Goal: Transaction & Acquisition: Purchase product/service

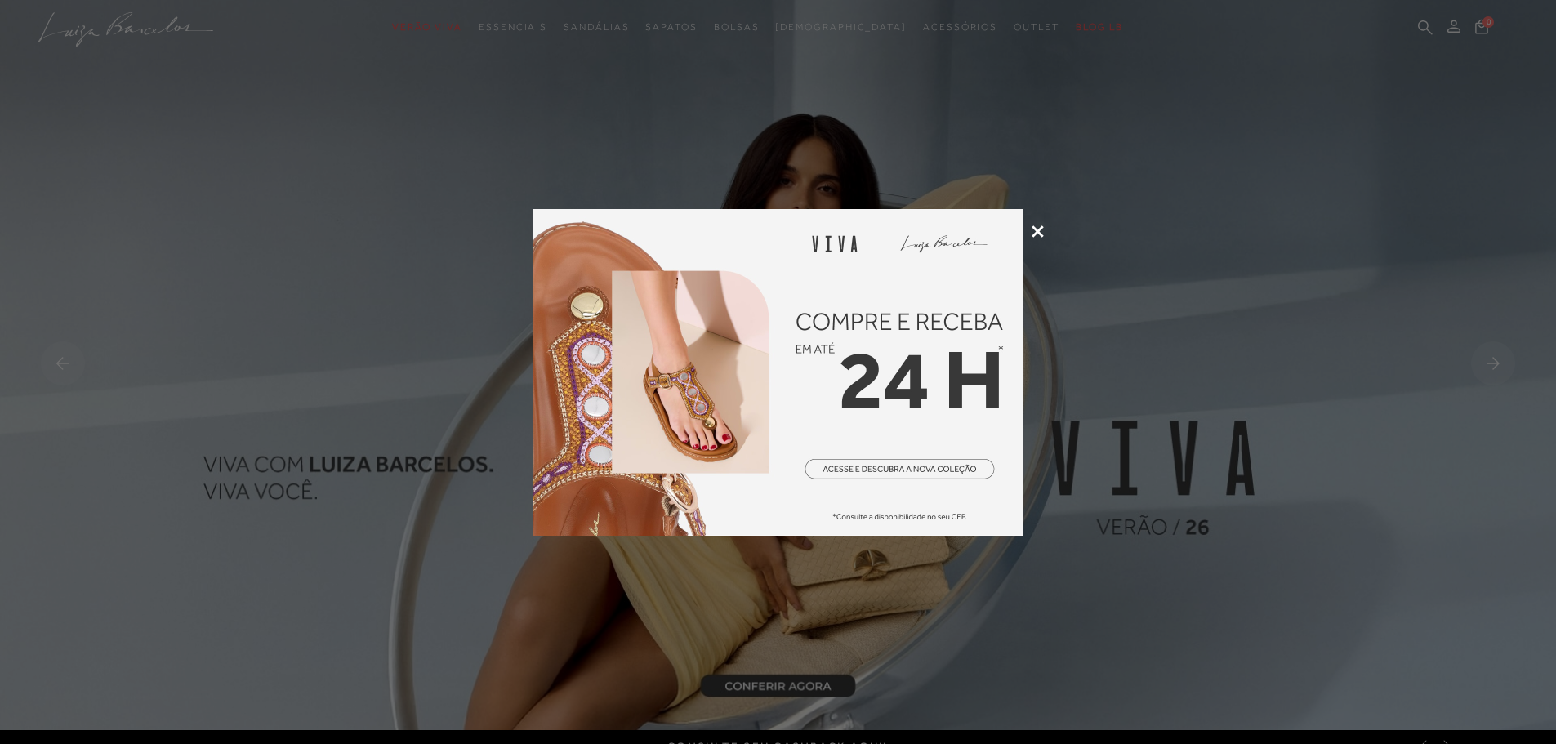
click at [1046, 221] on div at bounding box center [778, 372] width 1556 height 744
click at [1034, 230] on icon at bounding box center [1038, 231] width 12 height 12
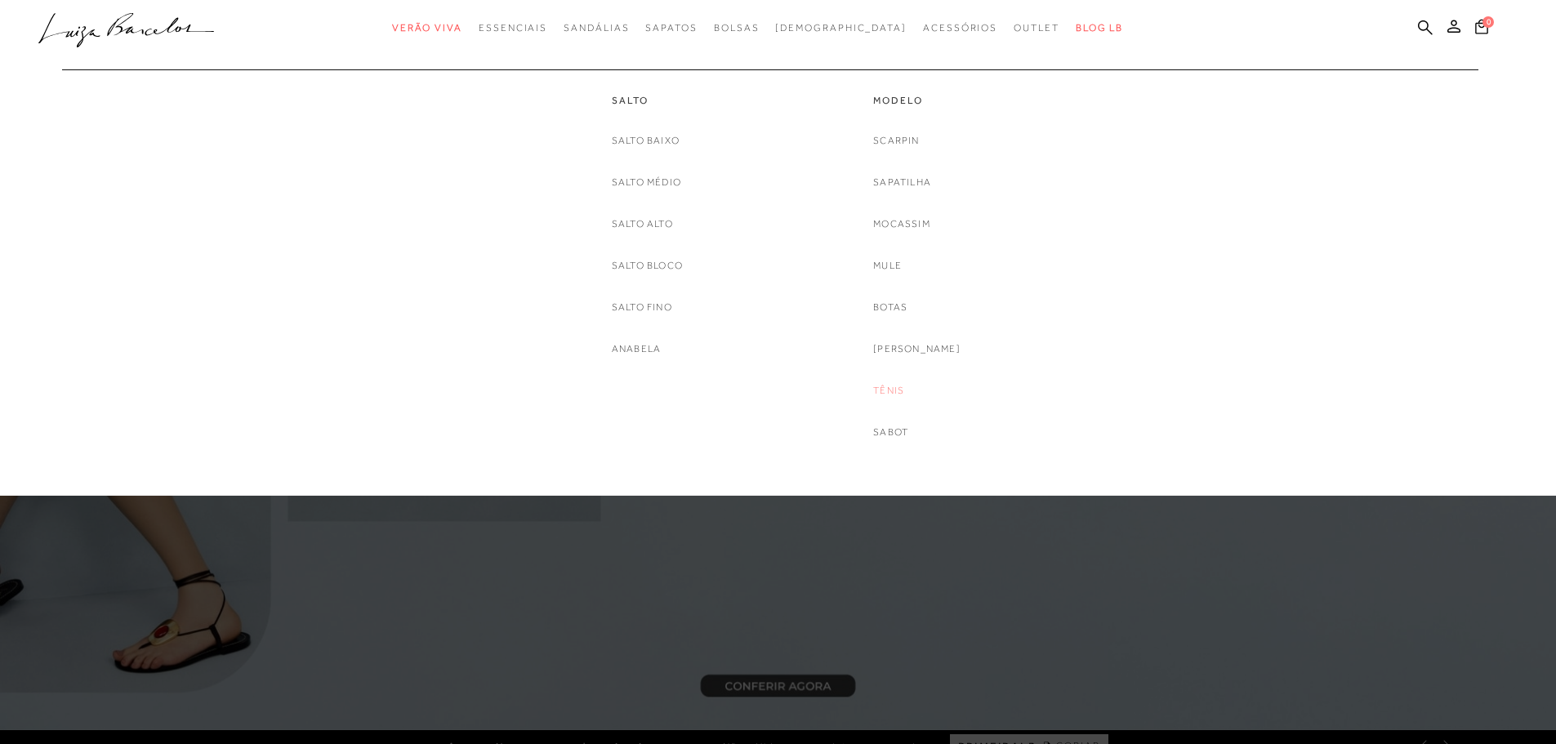
click at [904, 385] on link "Tênis" at bounding box center [888, 390] width 31 height 17
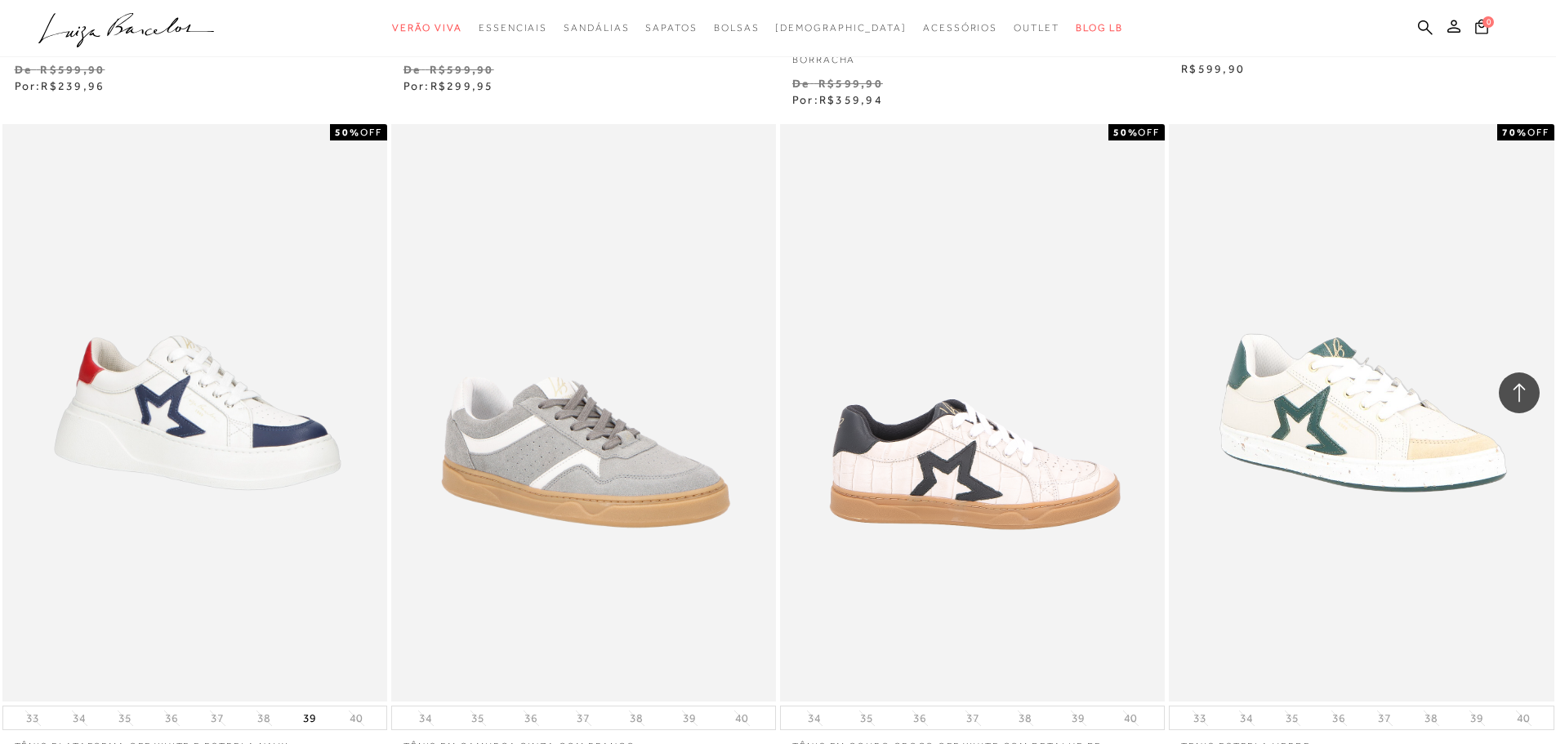
scroll to position [3431, 0]
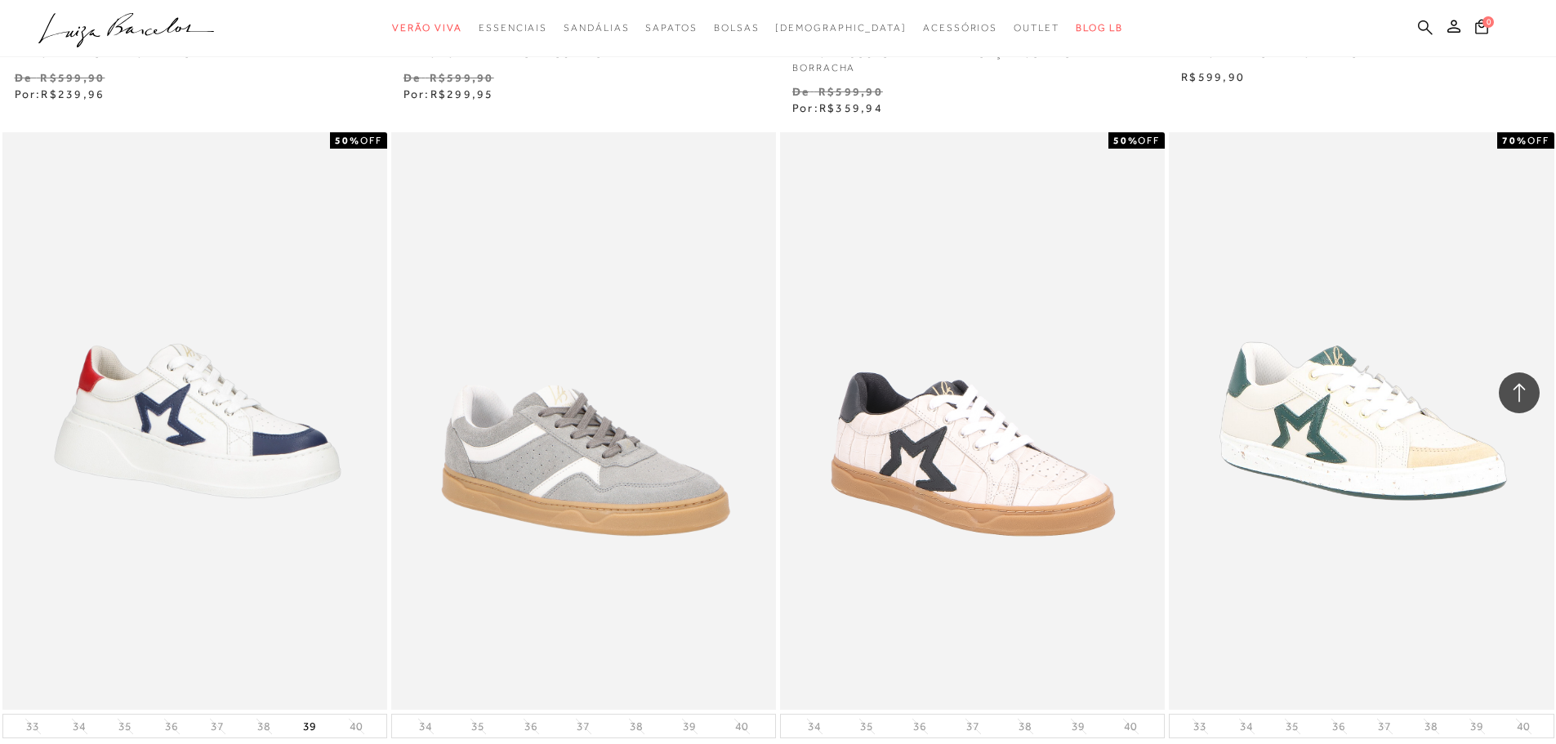
click at [1423, 29] on icon at bounding box center [1425, 27] width 15 height 15
click at [1423, 29] on icon at bounding box center [1425, 28] width 15 height 16
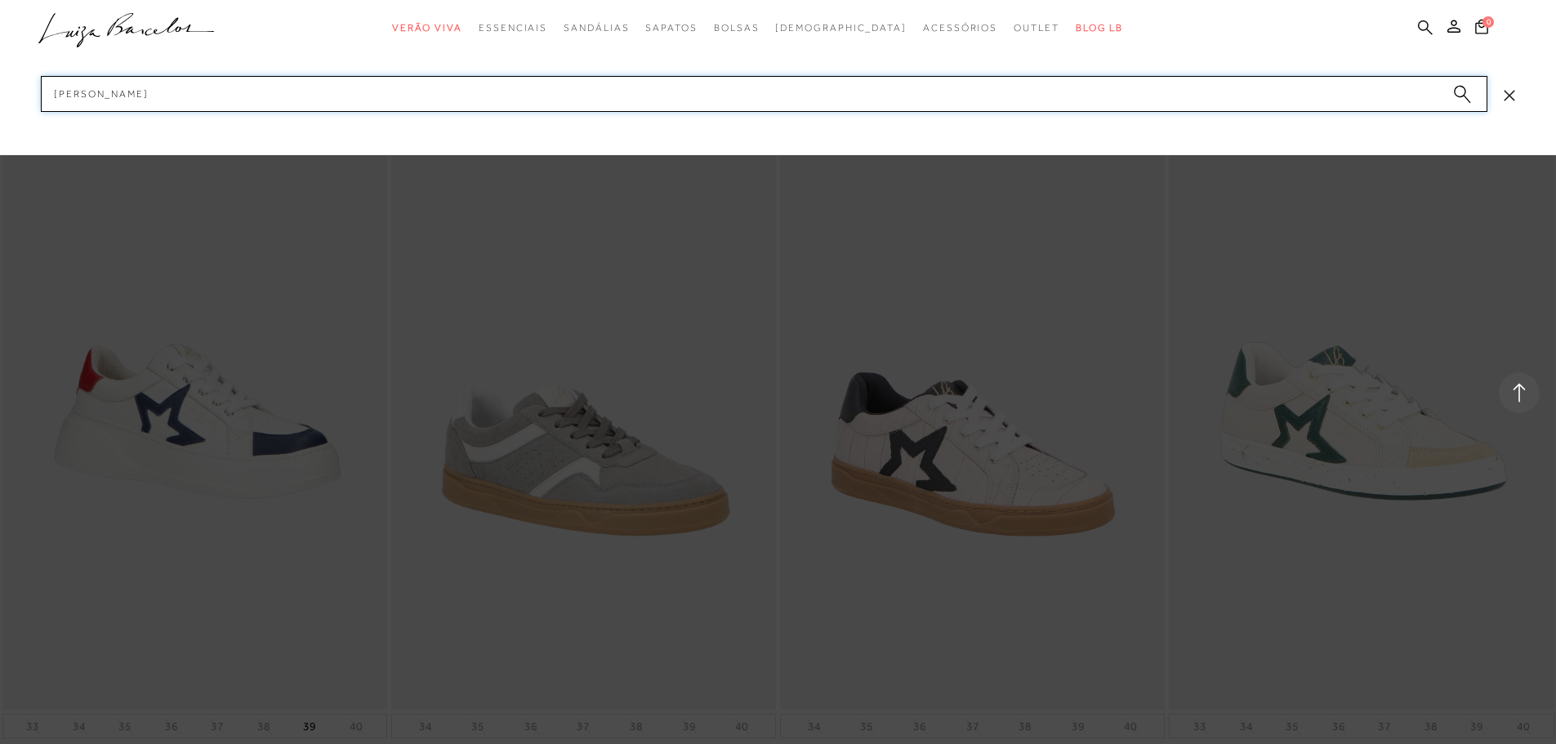
type input "jeans"
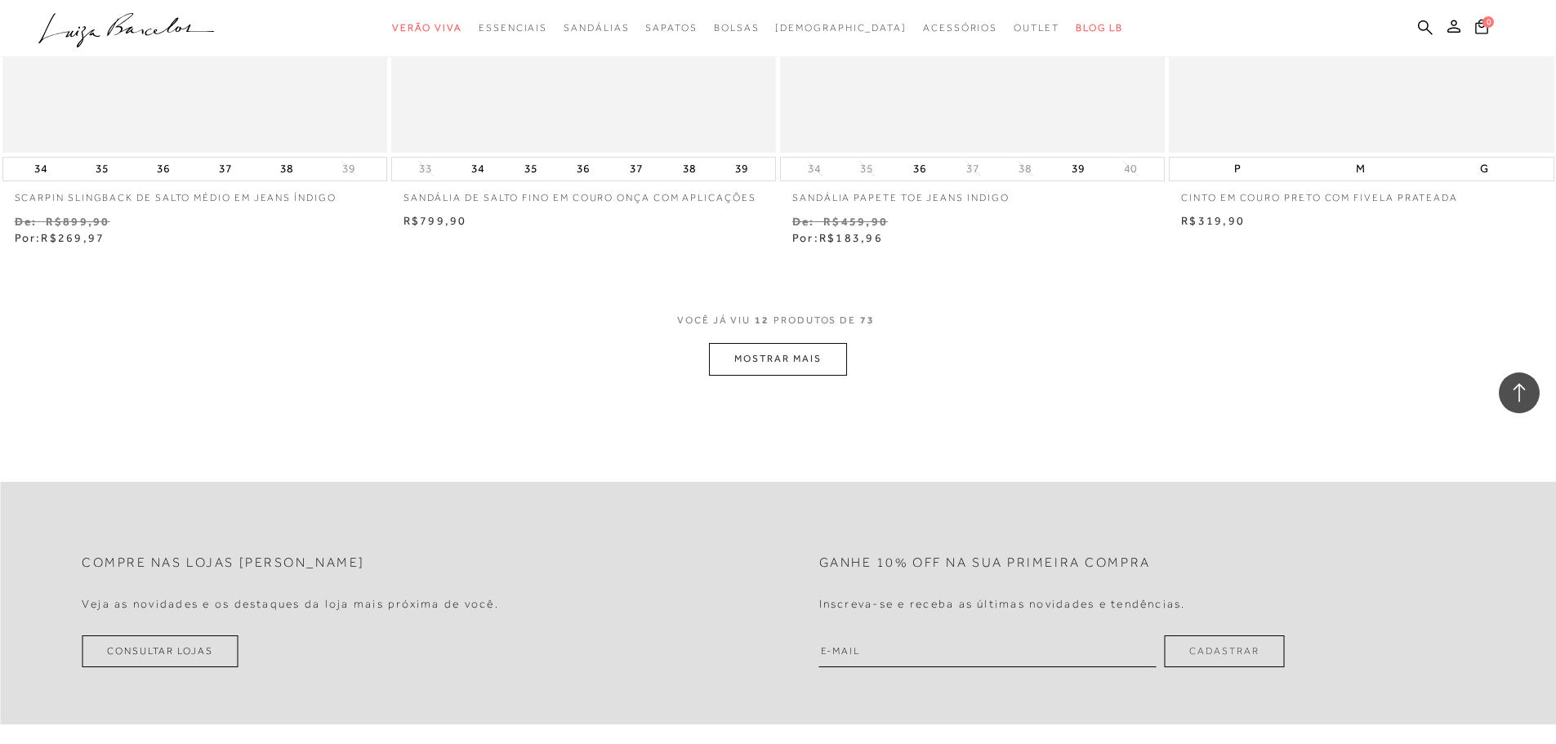
scroll to position [1961, 0]
click at [738, 371] on button "MOSTRAR MAIS" at bounding box center [777, 358] width 137 height 32
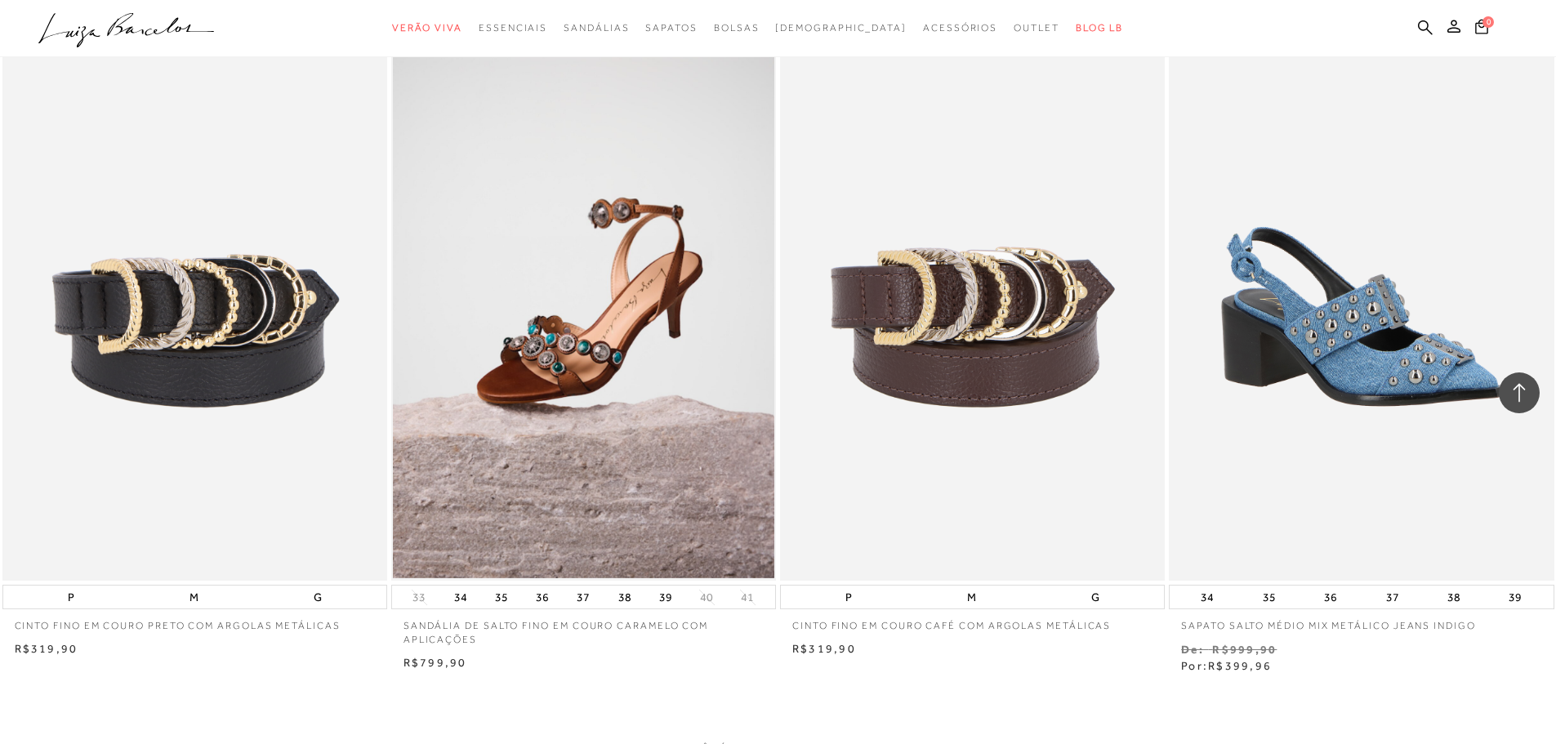
scroll to position [4003, 0]
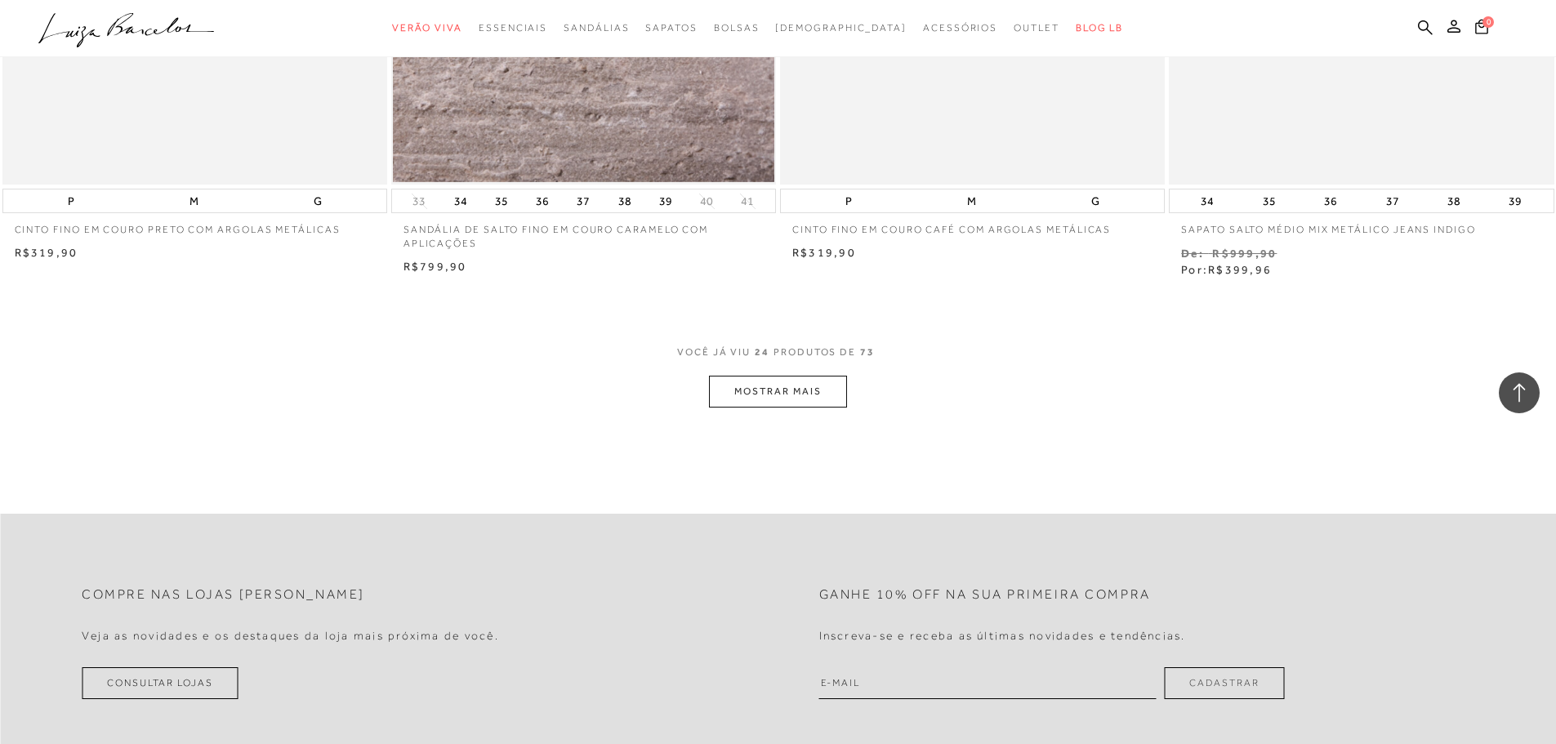
click at [803, 407] on button "MOSTRAR MAIS" at bounding box center [777, 392] width 137 height 32
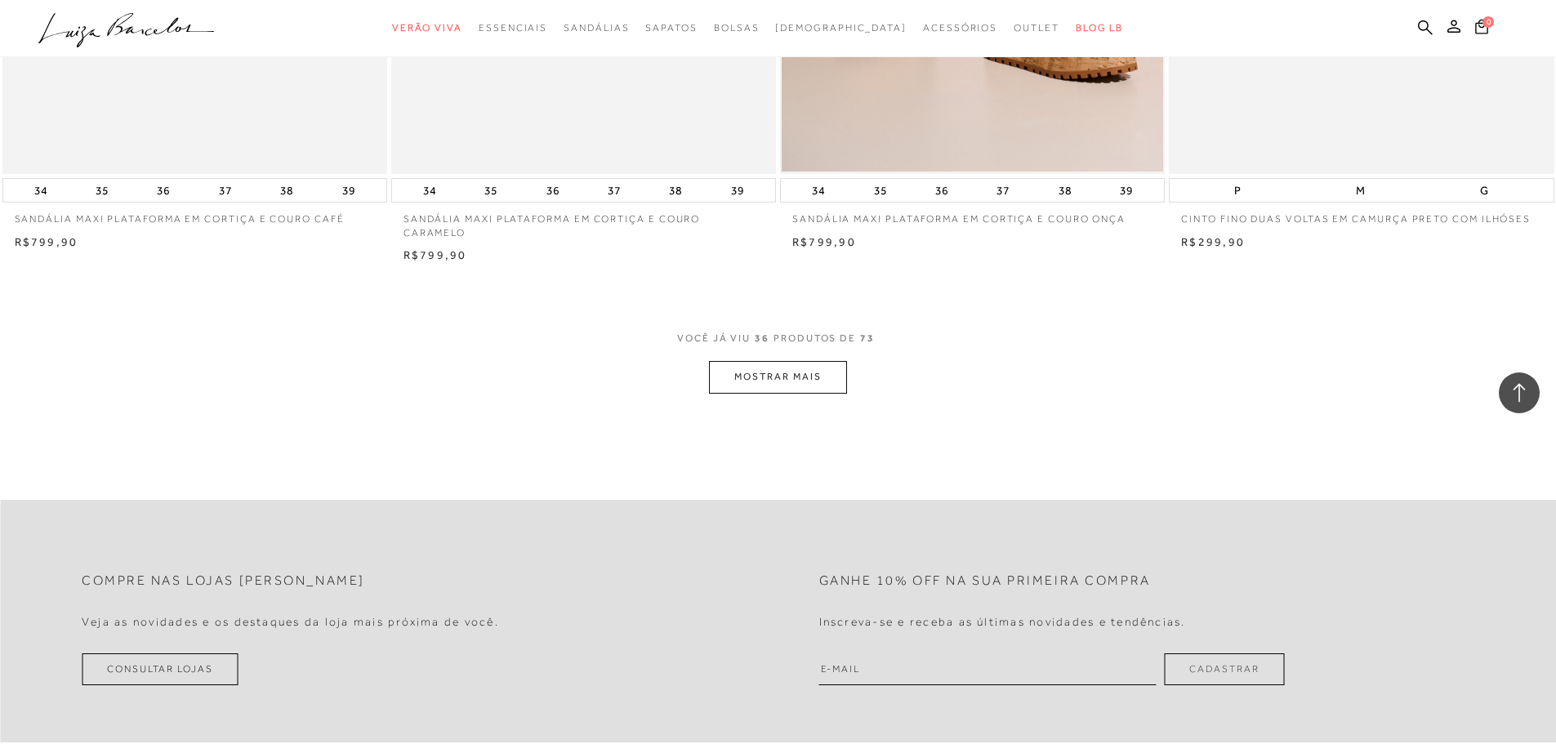
scroll to position [6127, 0]
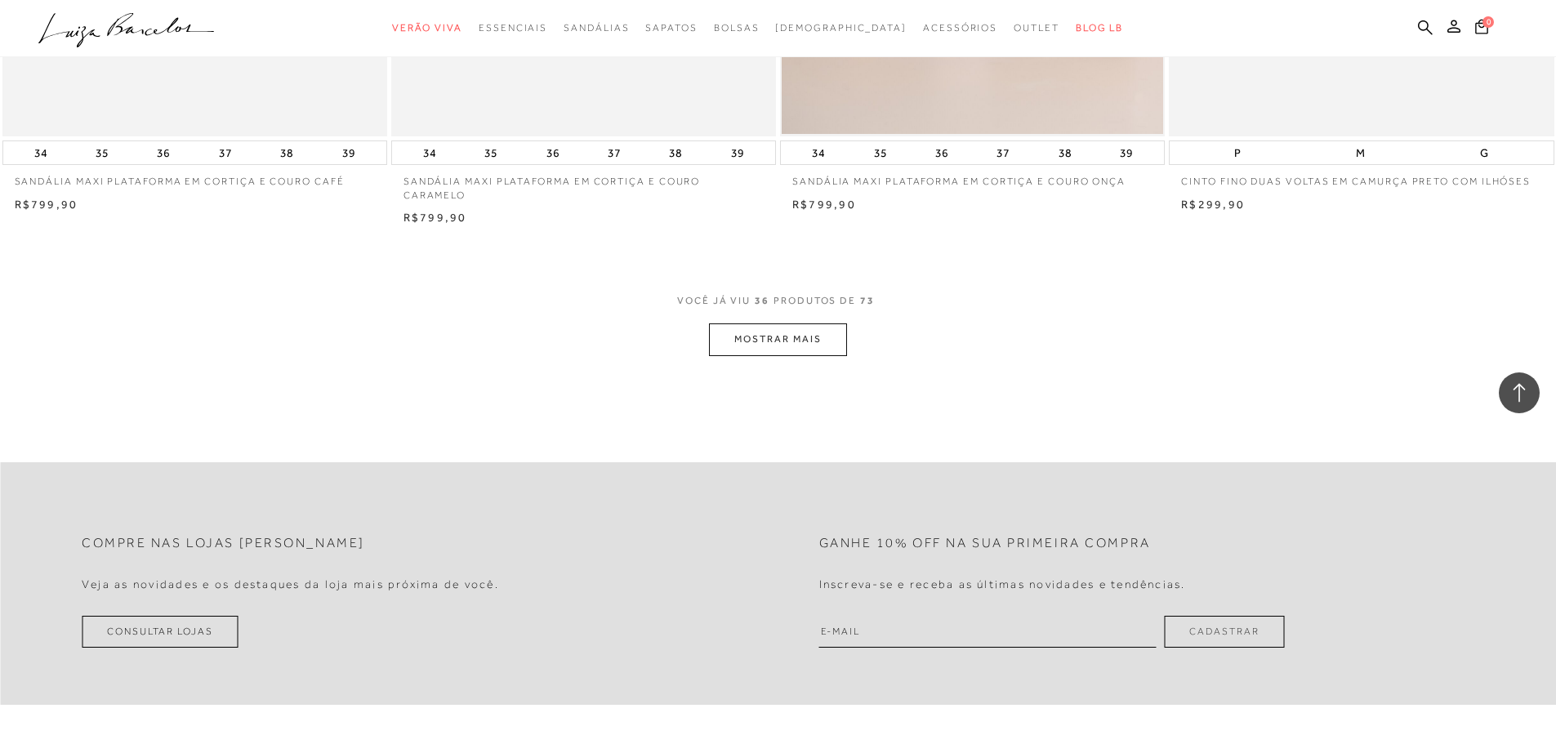
click at [780, 350] on button "MOSTRAR MAIS" at bounding box center [777, 339] width 137 height 32
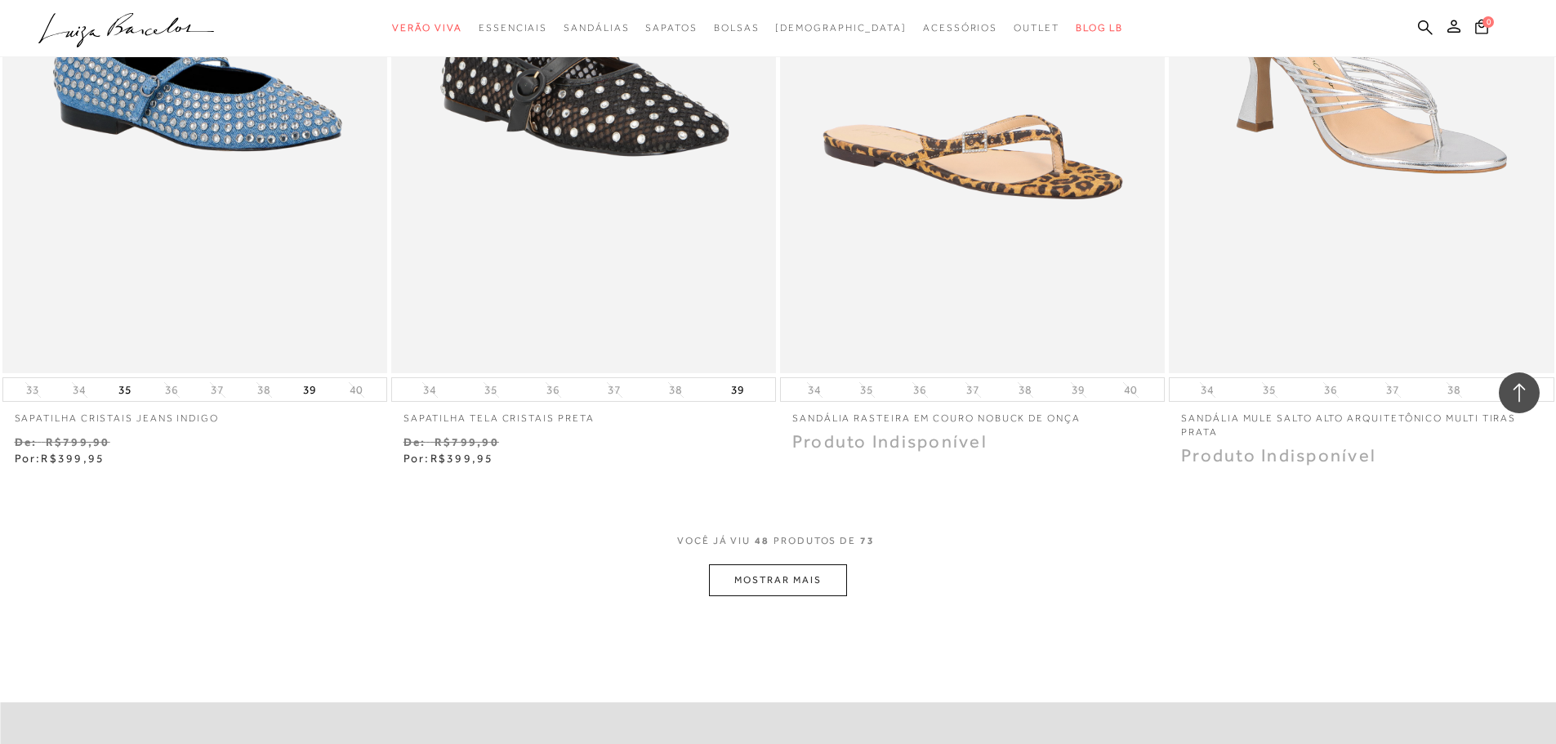
scroll to position [8087, 0]
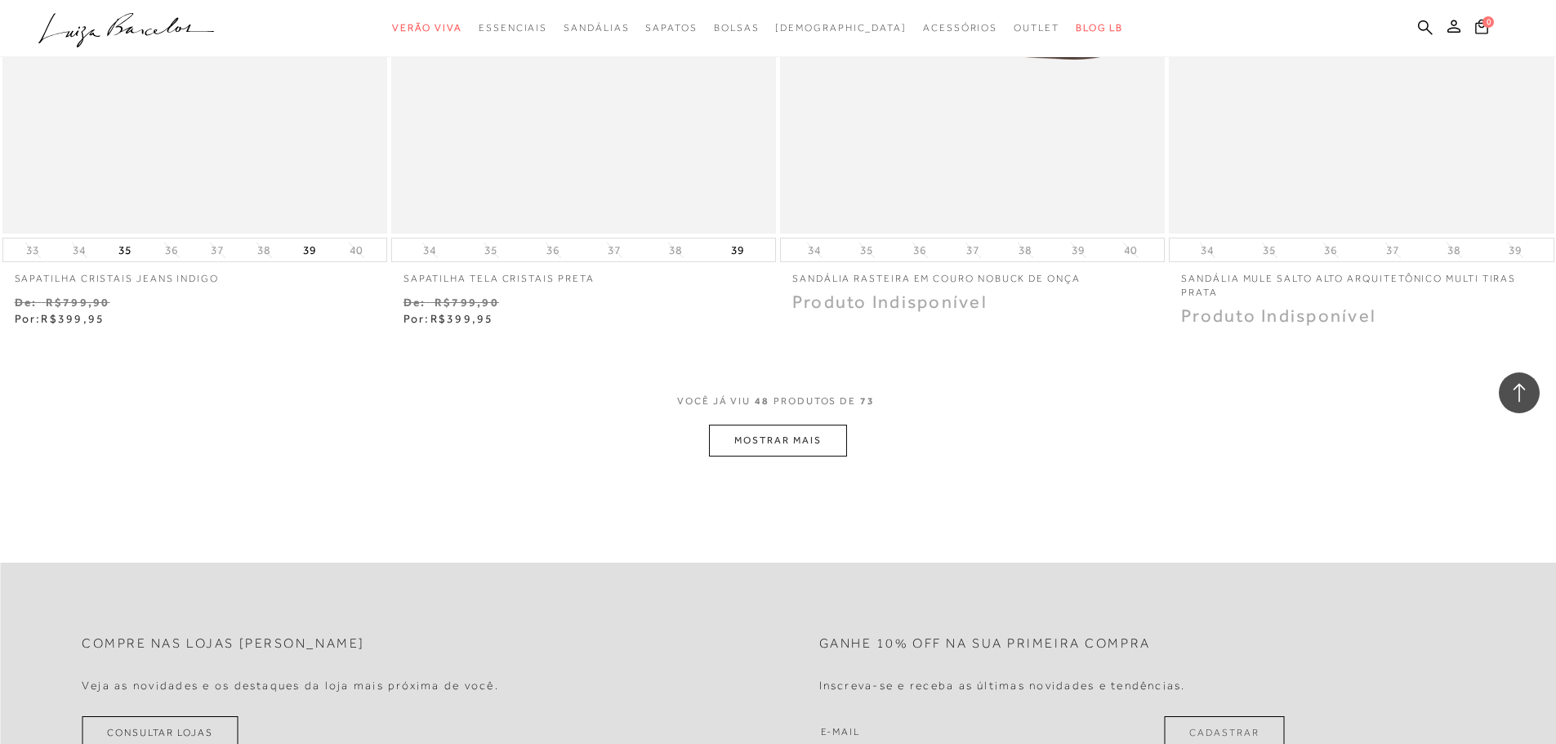
click at [741, 429] on button "MOSTRAR MAIS" at bounding box center [777, 441] width 137 height 32
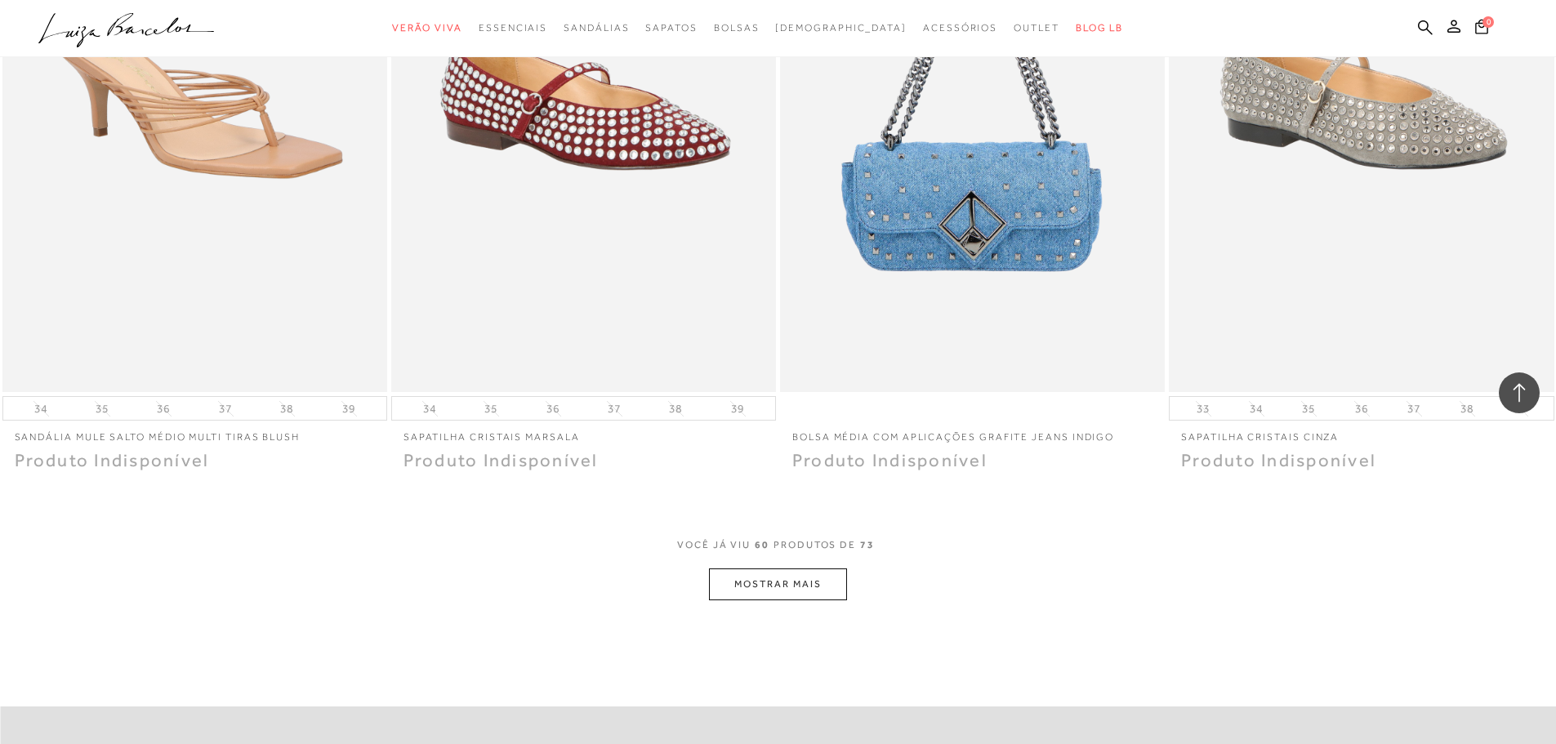
scroll to position [10211, 0]
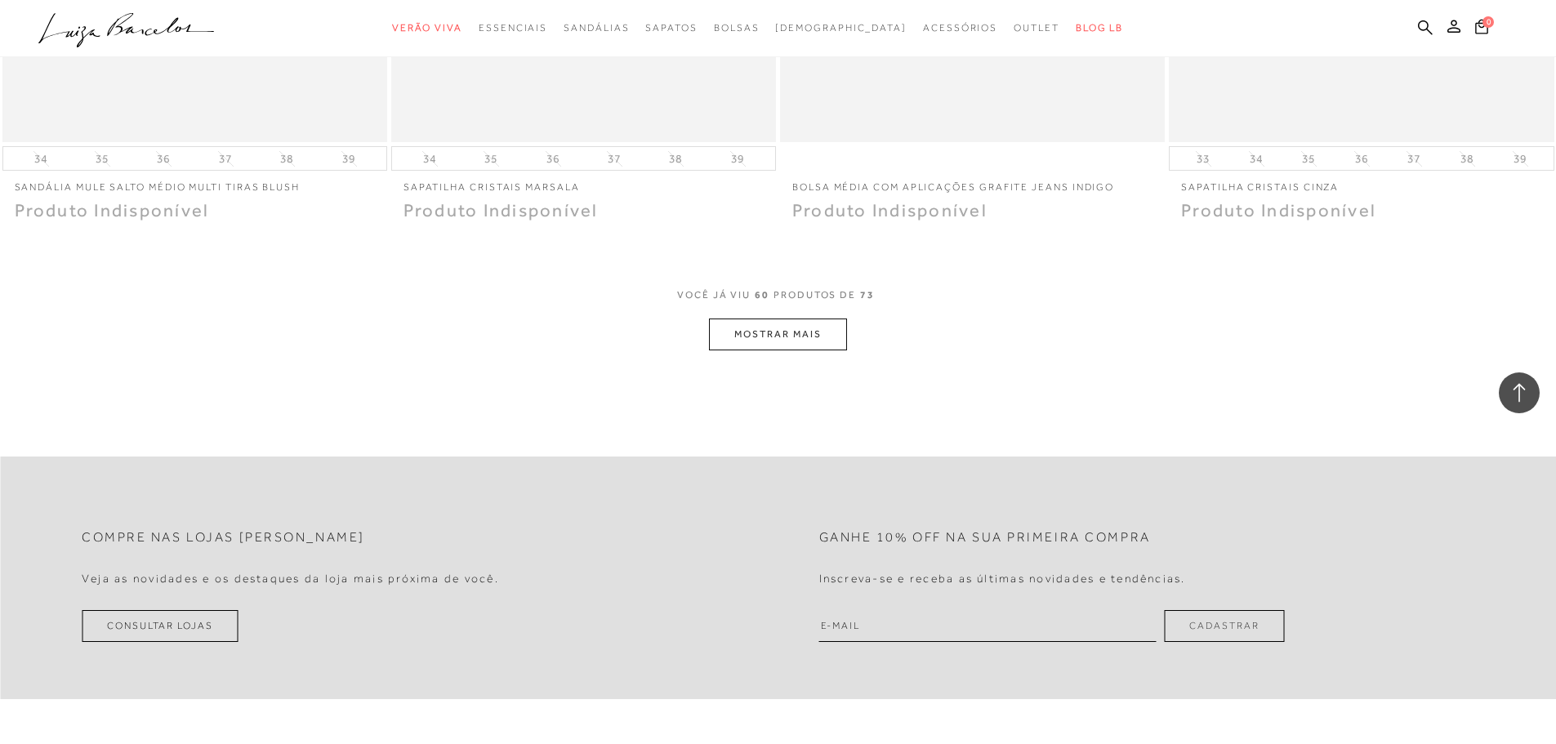
click at [727, 341] on button "MOSTRAR MAIS" at bounding box center [777, 335] width 137 height 32
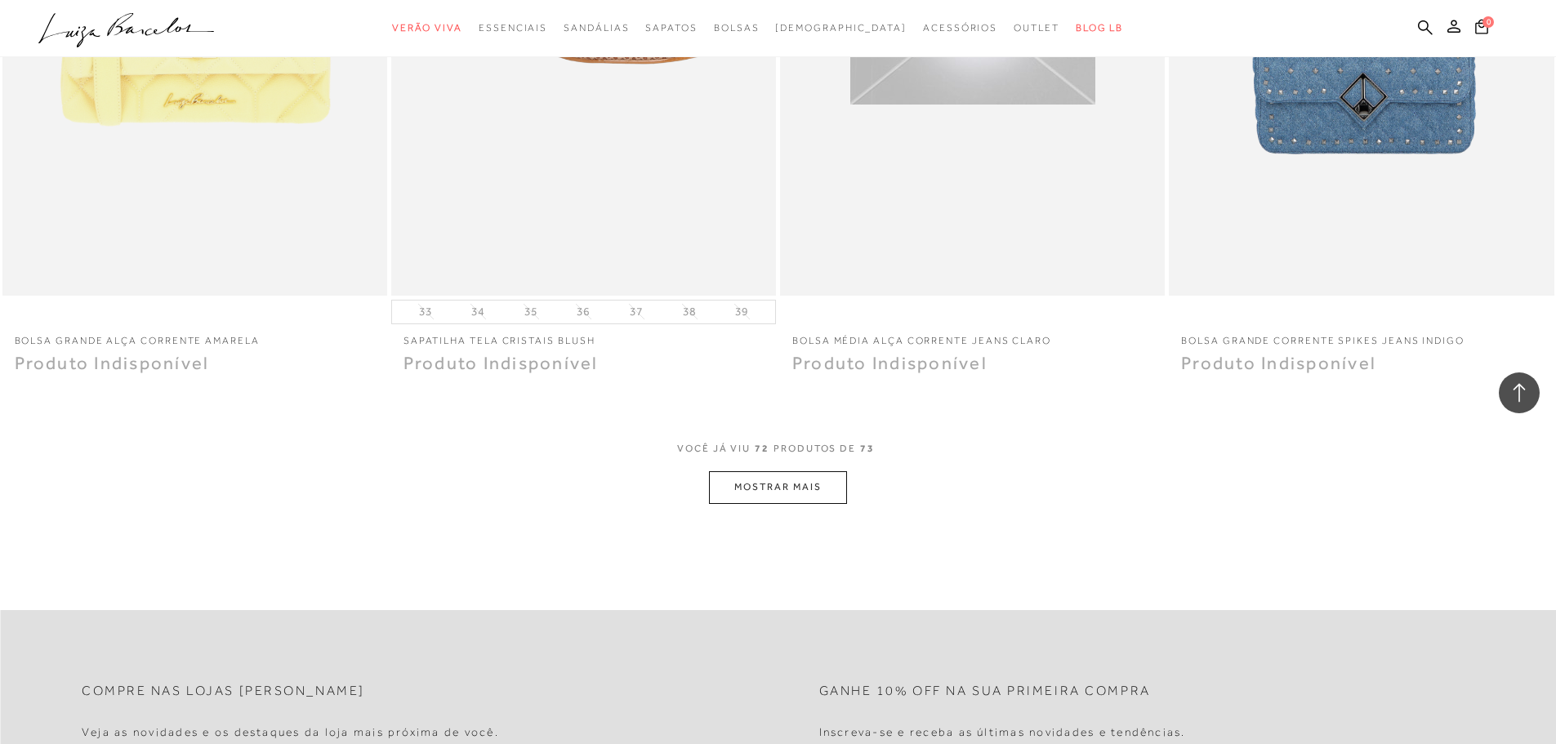
scroll to position [12172, 0]
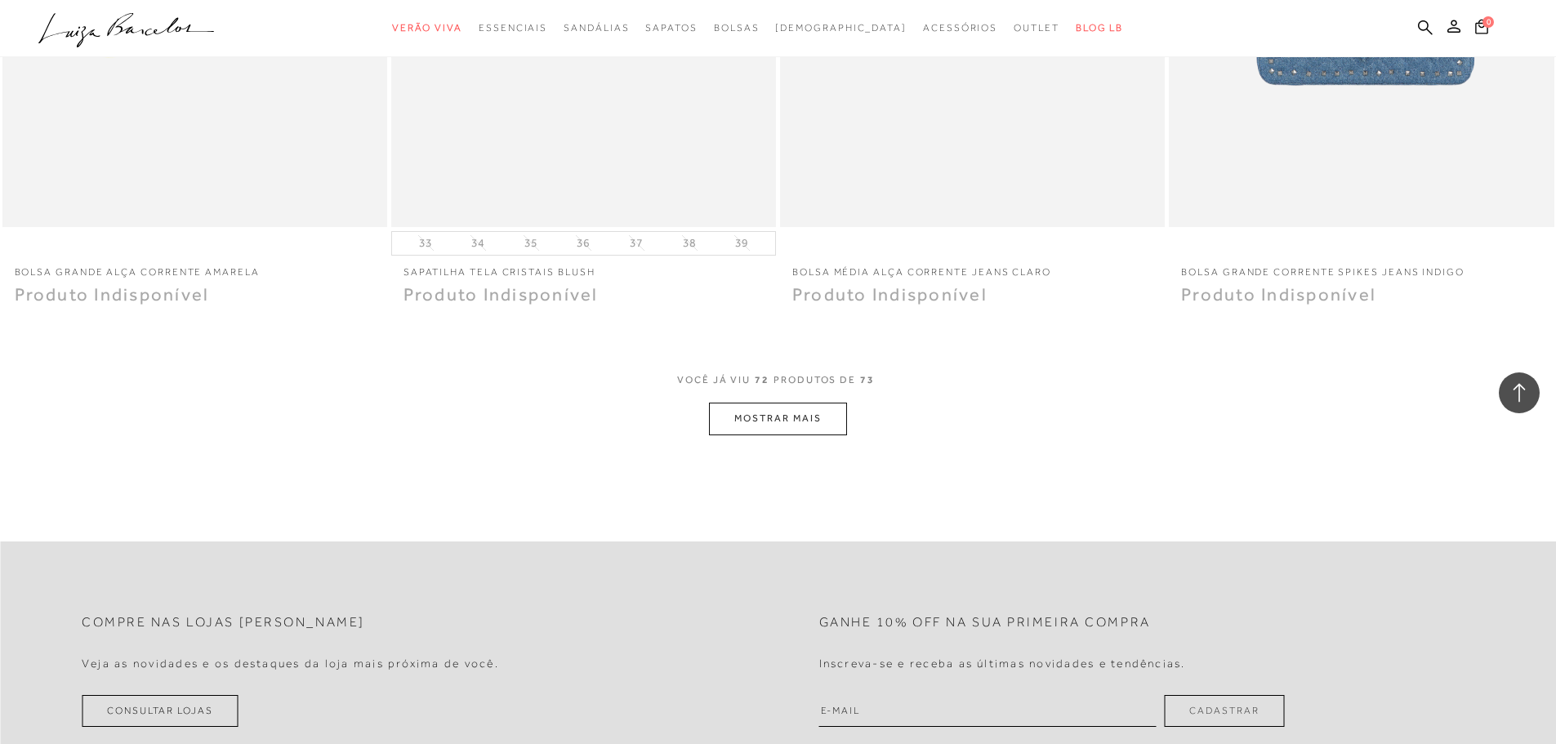
click at [791, 412] on button "MOSTRAR MAIS" at bounding box center [777, 419] width 137 height 32
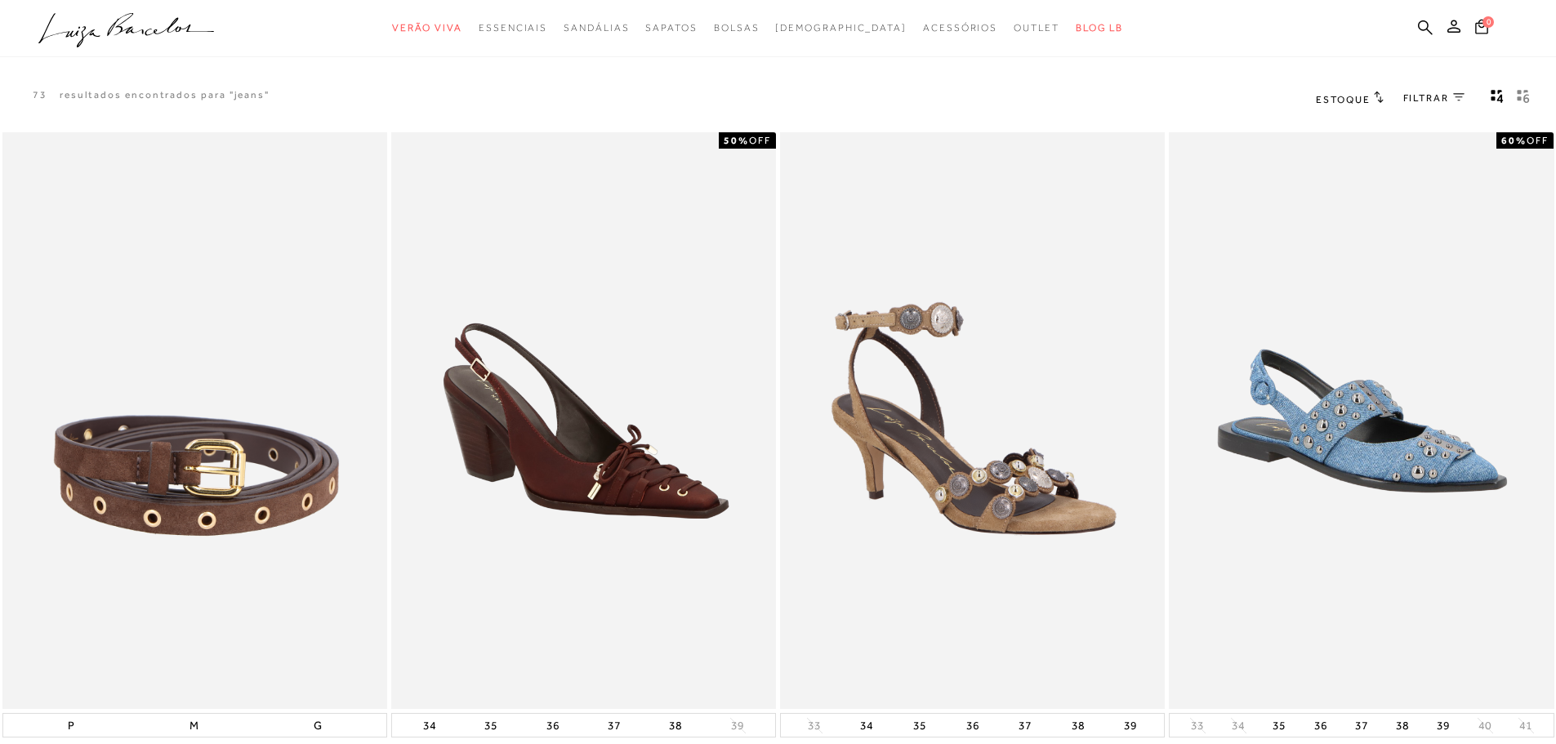
scroll to position [0, 0]
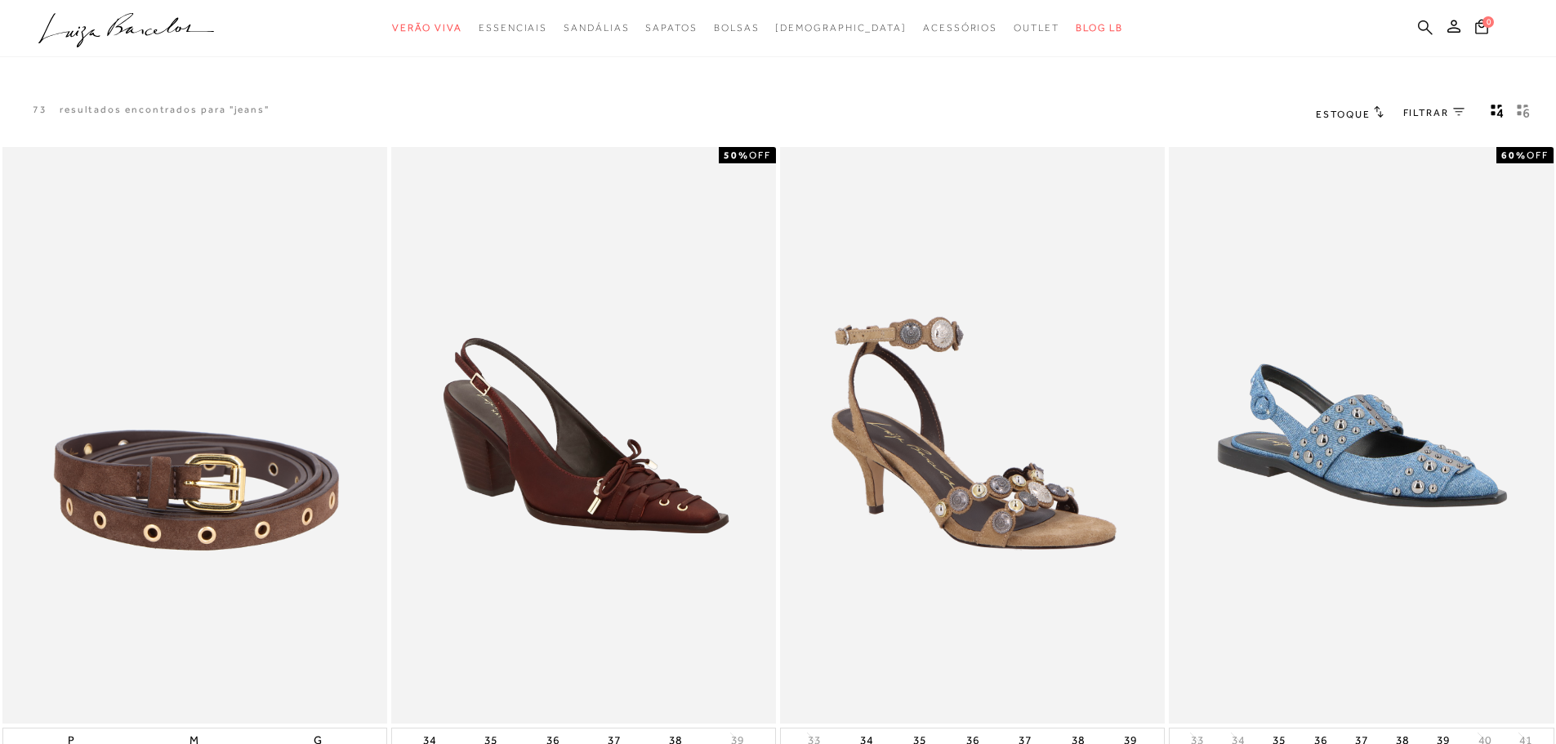
click at [1426, 25] on icon at bounding box center [1425, 28] width 15 height 16
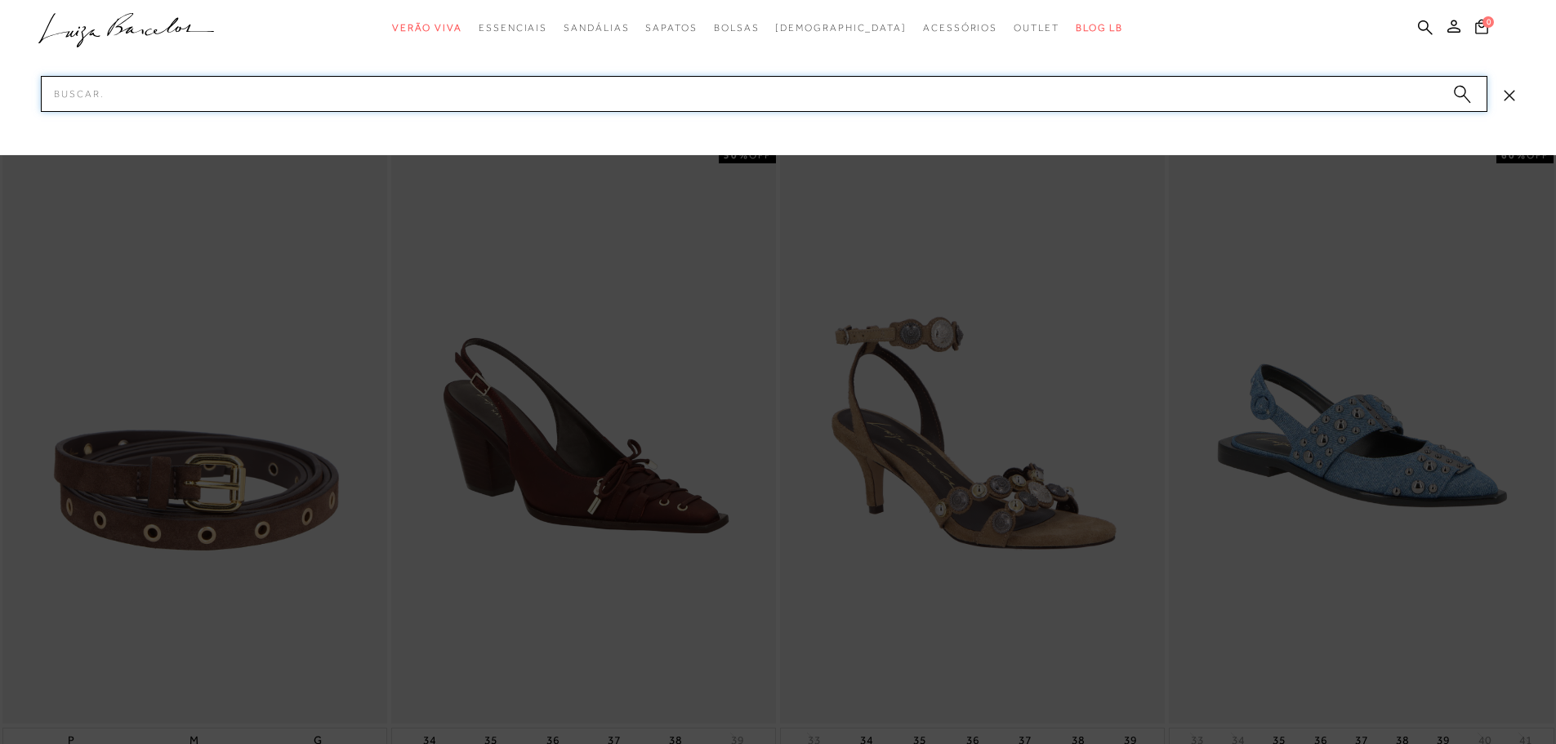
click at [628, 101] on input "Pesquisar" at bounding box center [764, 94] width 1447 height 36
type input "tenis jeans"
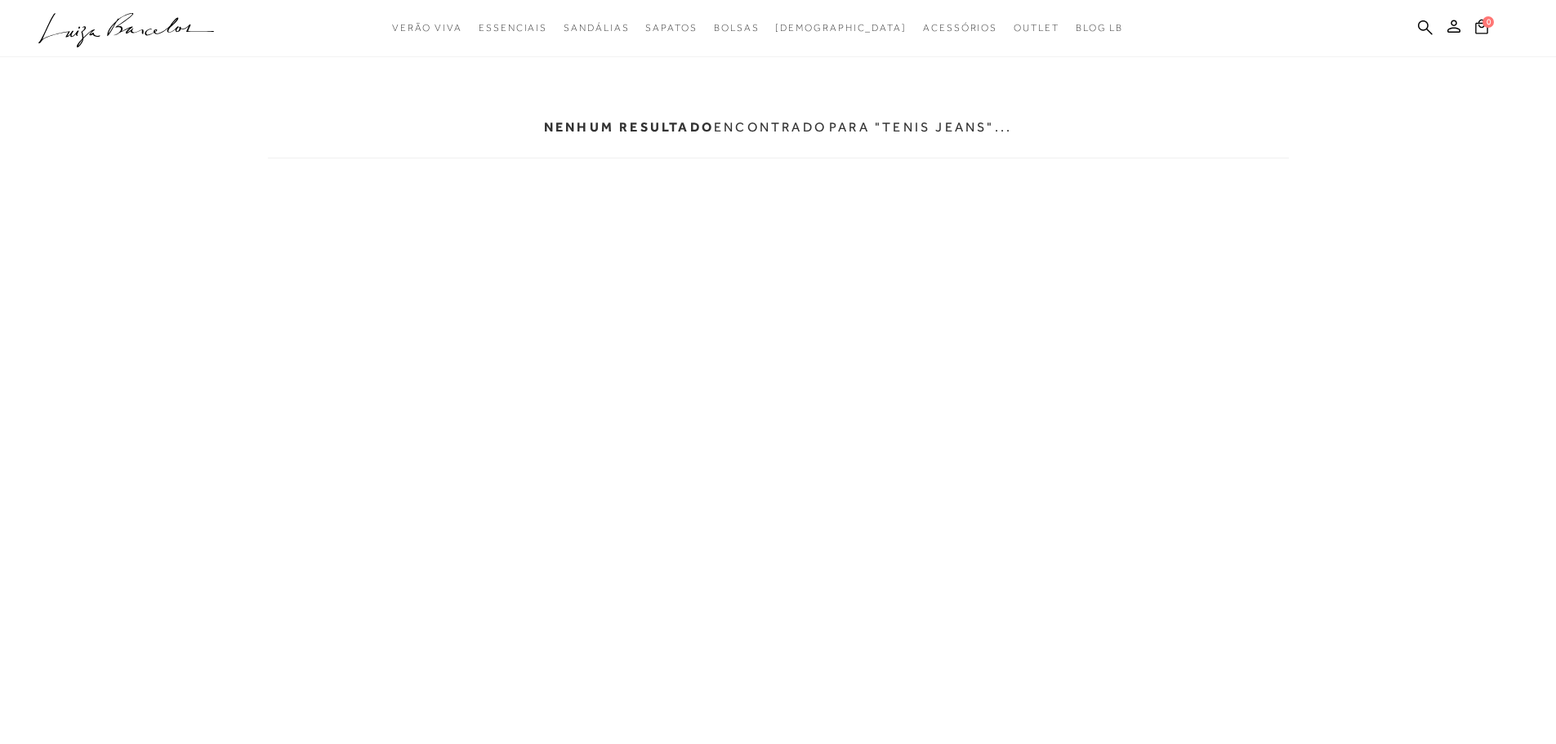
click at [147, 16] on icon ".a{fill-rule:evenodd;}" at bounding box center [126, 30] width 176 height 34
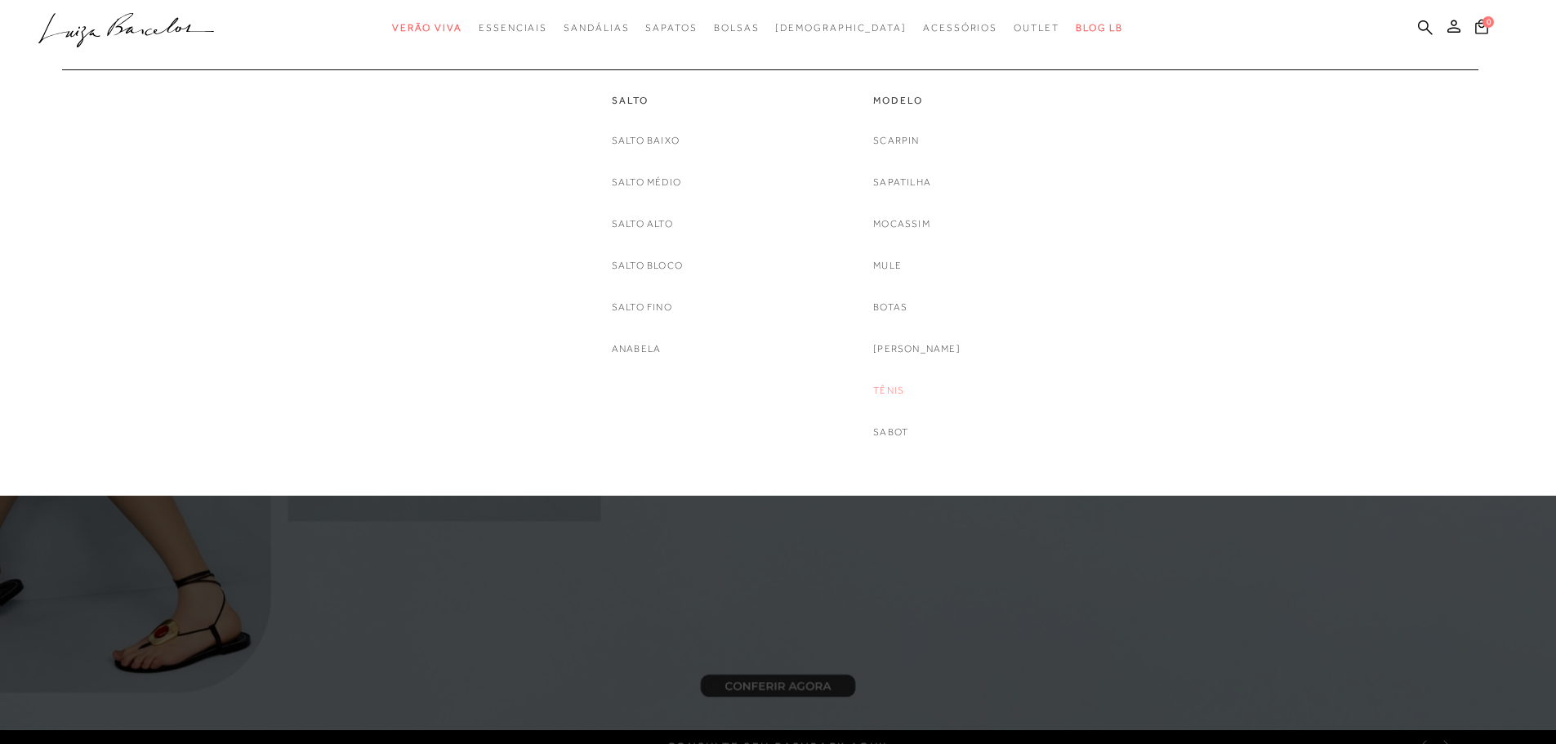
click at [904, 390] on link "Tênis" at bounding box center [888, 390] width 31 height 17
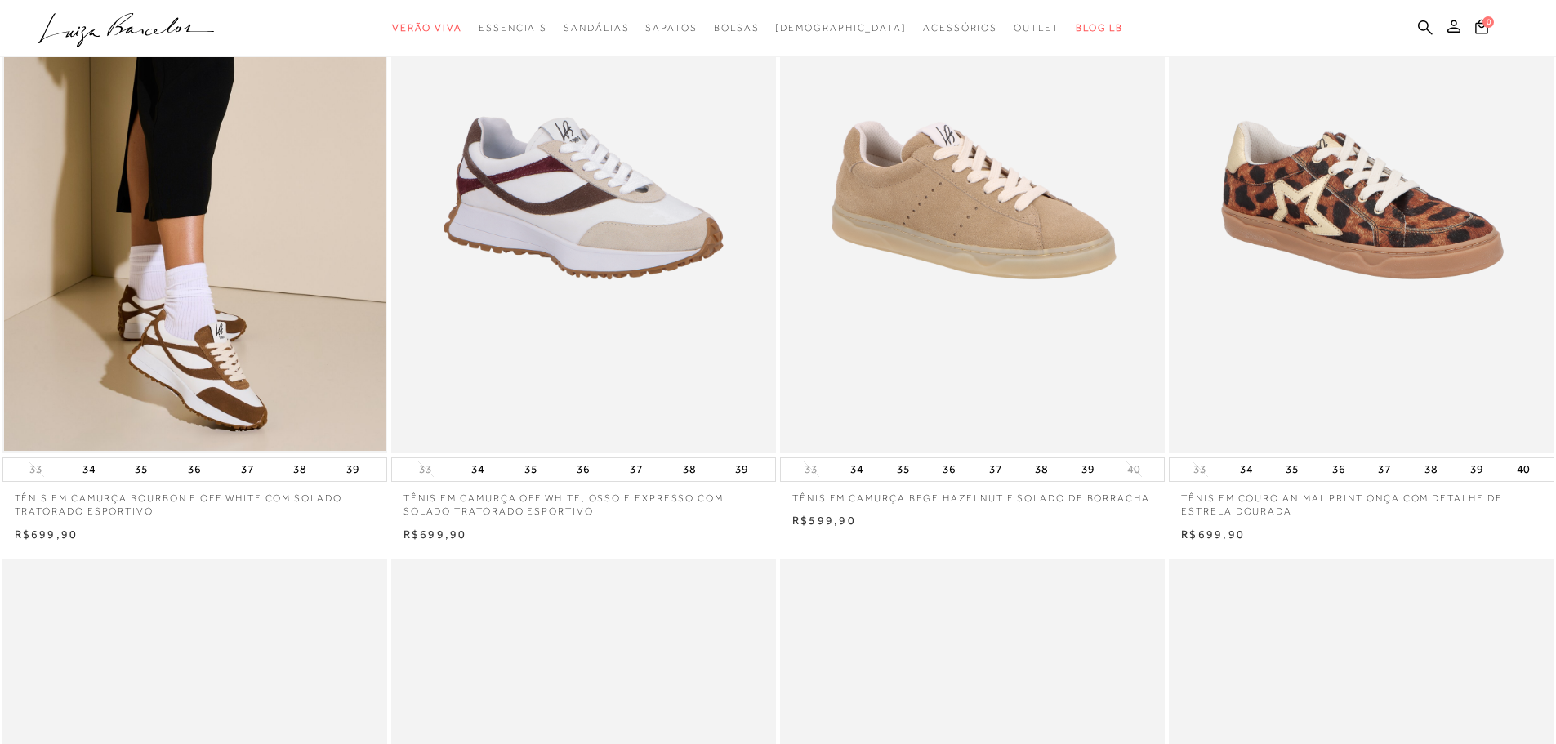
scroll to position [245, 0]
drag, startPoint x: 0, startPoint y: 0, endPoint x: 1188, endPoint y: 535, distance: 1302.7
click at [1188, 535] on div "R$699,90" at bounding box center [1361, 535] width 385 height 16
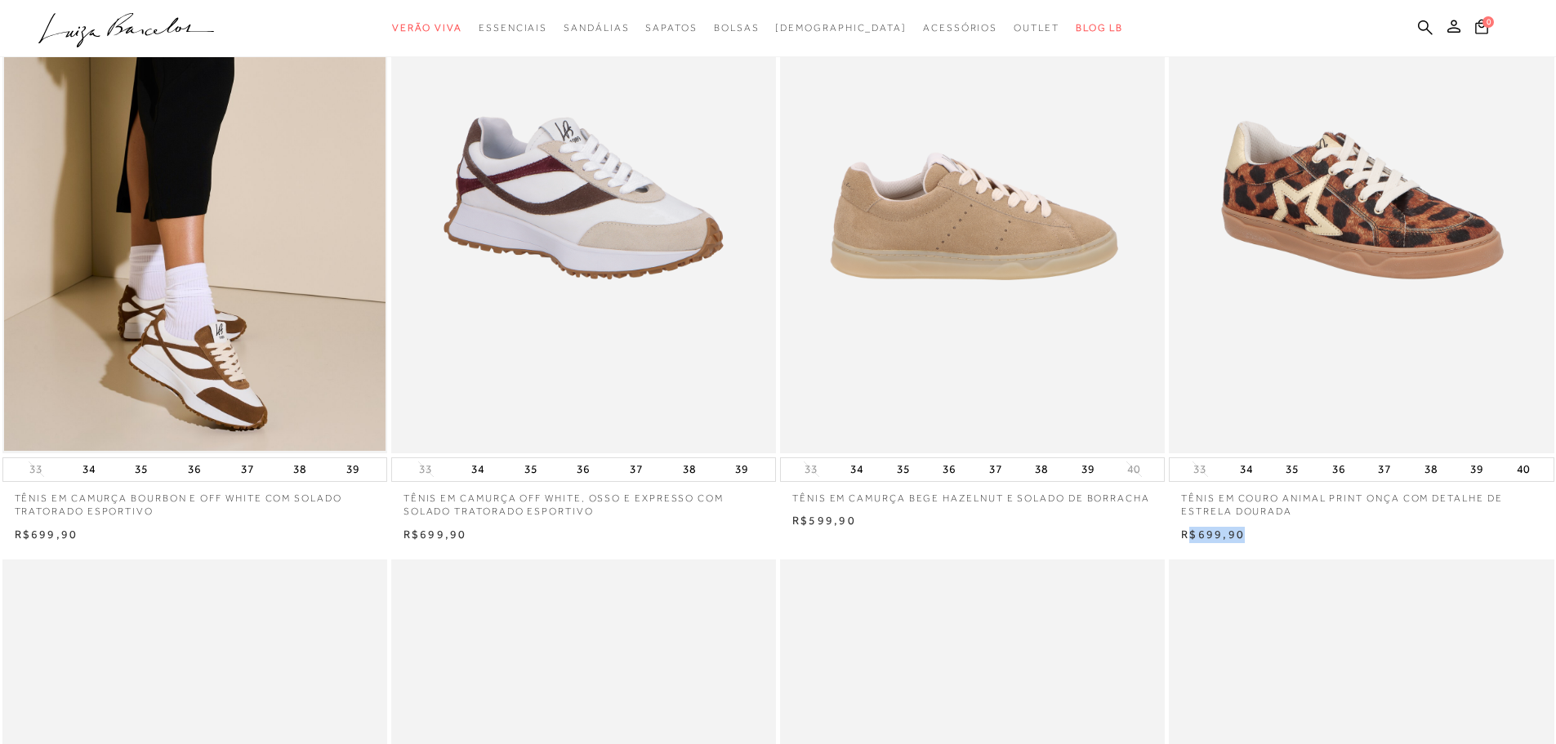
copy span "$699,90"
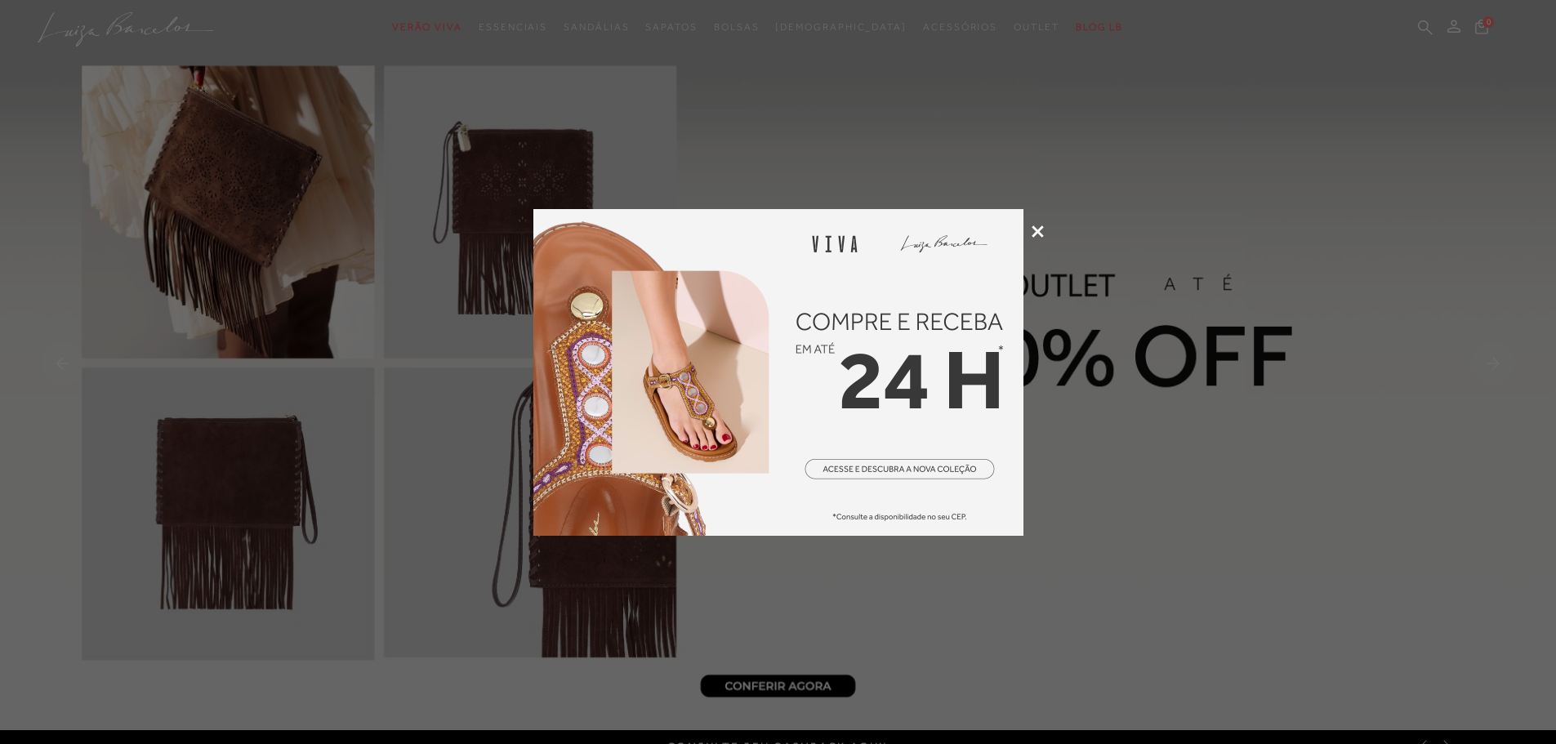
click at [1042, 234] on icon at bounding box center [1038, 231] width 12 height 12
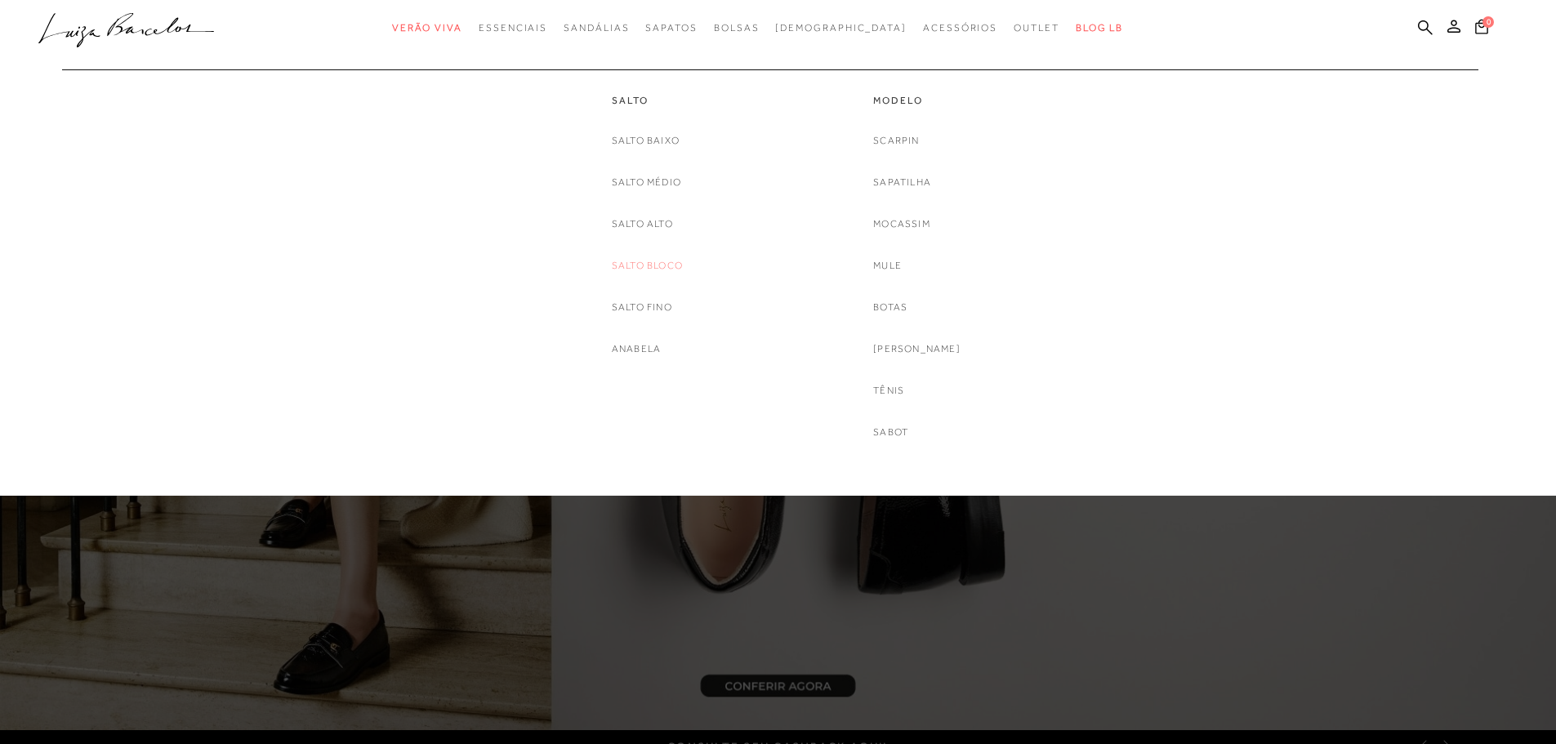
click at [657, 261] on link "Salto Bloco" at bounding box center [647, 265] width 71 height 17
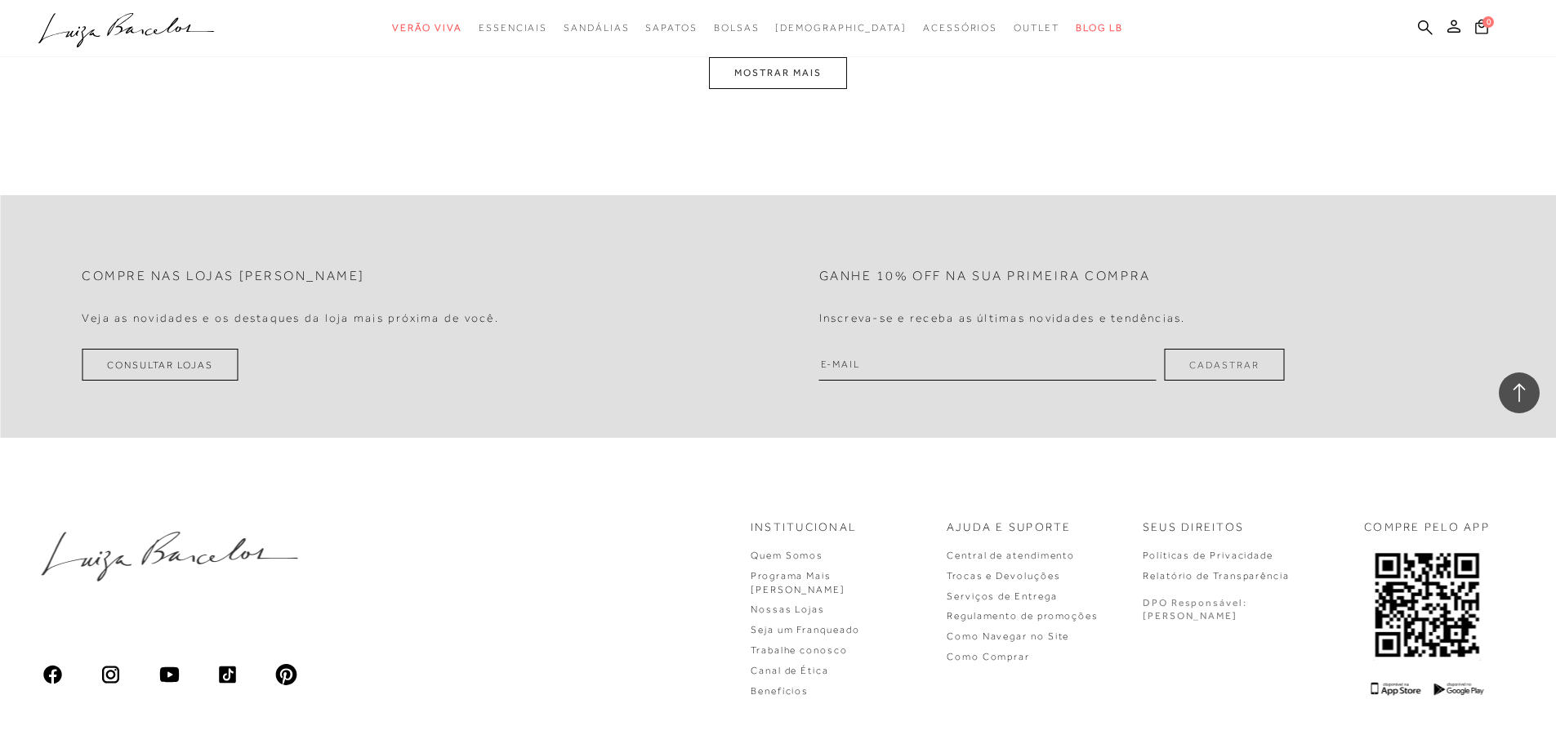
scroll to position [4317, 0]
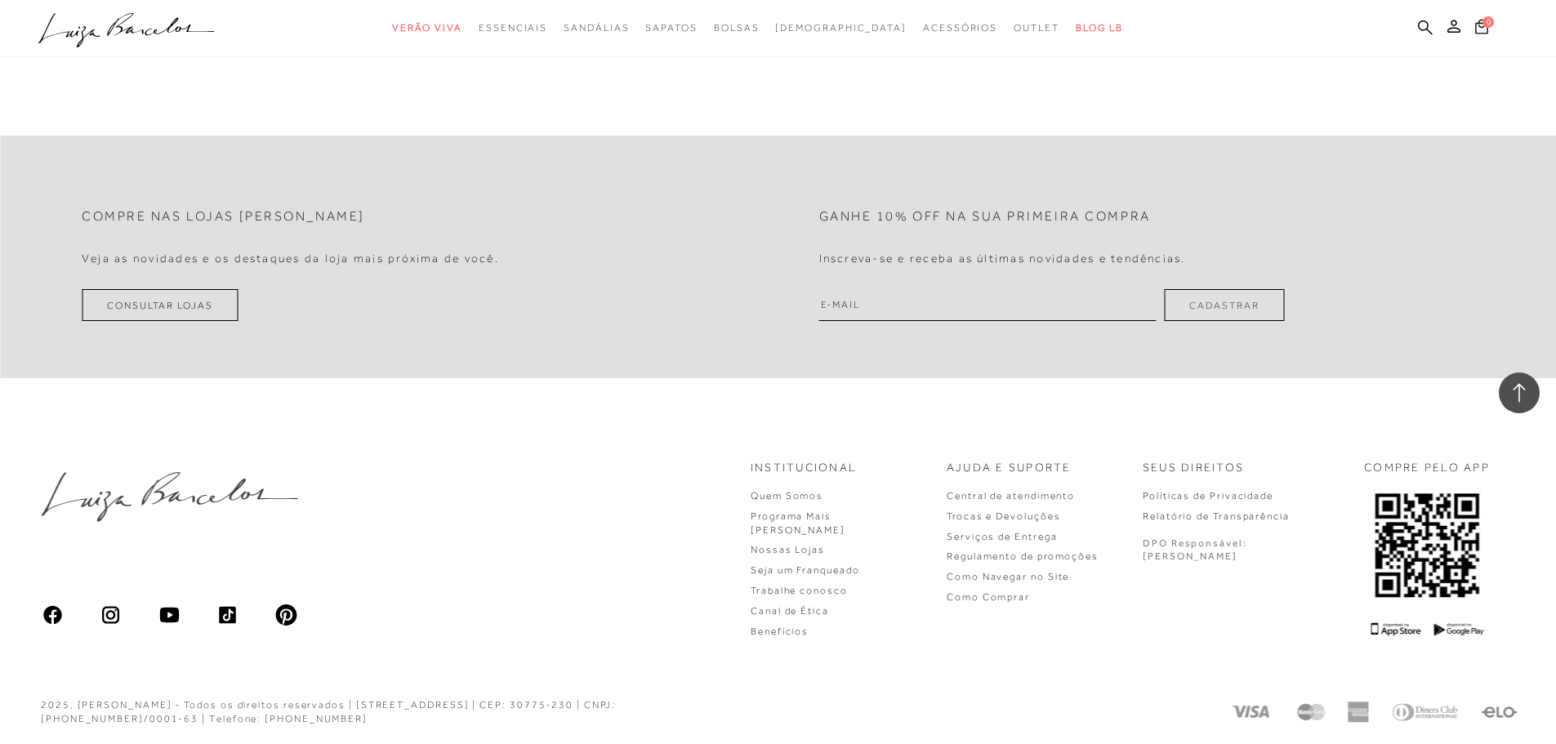
click at [1234, 404] on div "Compre nas lojas Luiza Barcelos Veja as novidades e os destaques da loja mais p…" at bounding box center [778, 441] width 1556 height 610
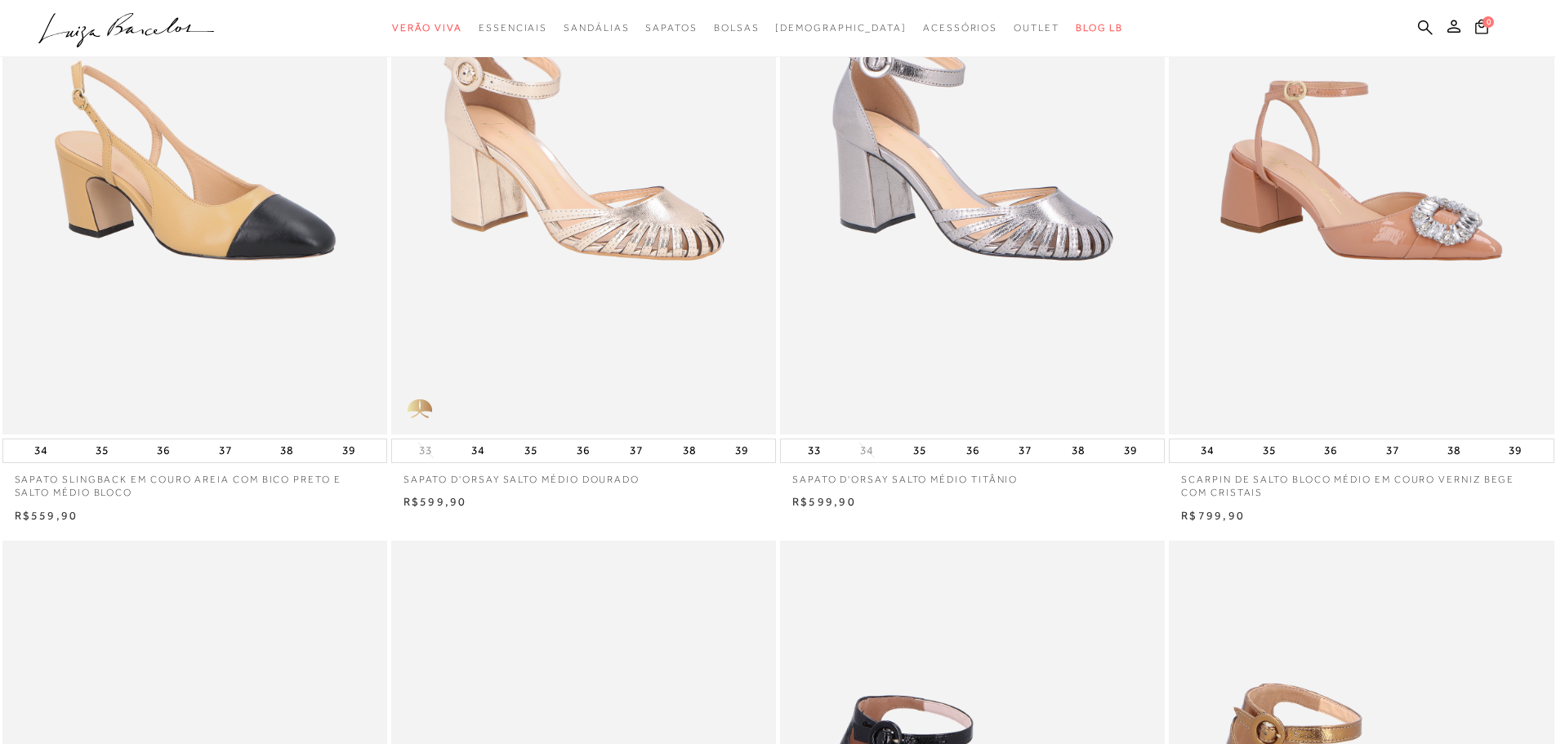
scroll to position [0, 0]
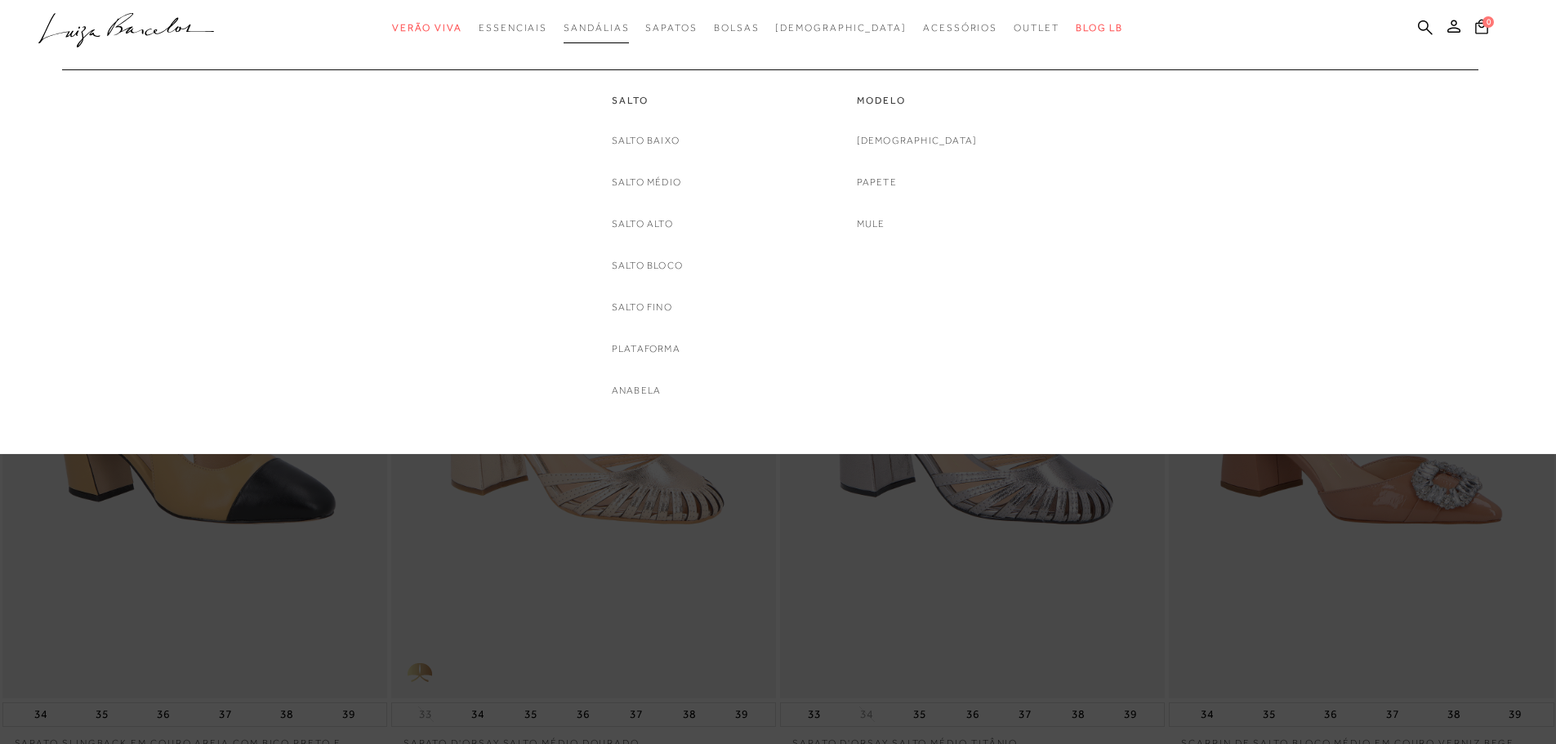
click at [624, 25] on span "Sandálias" at bounding box center [596, 27] width 65 height 11
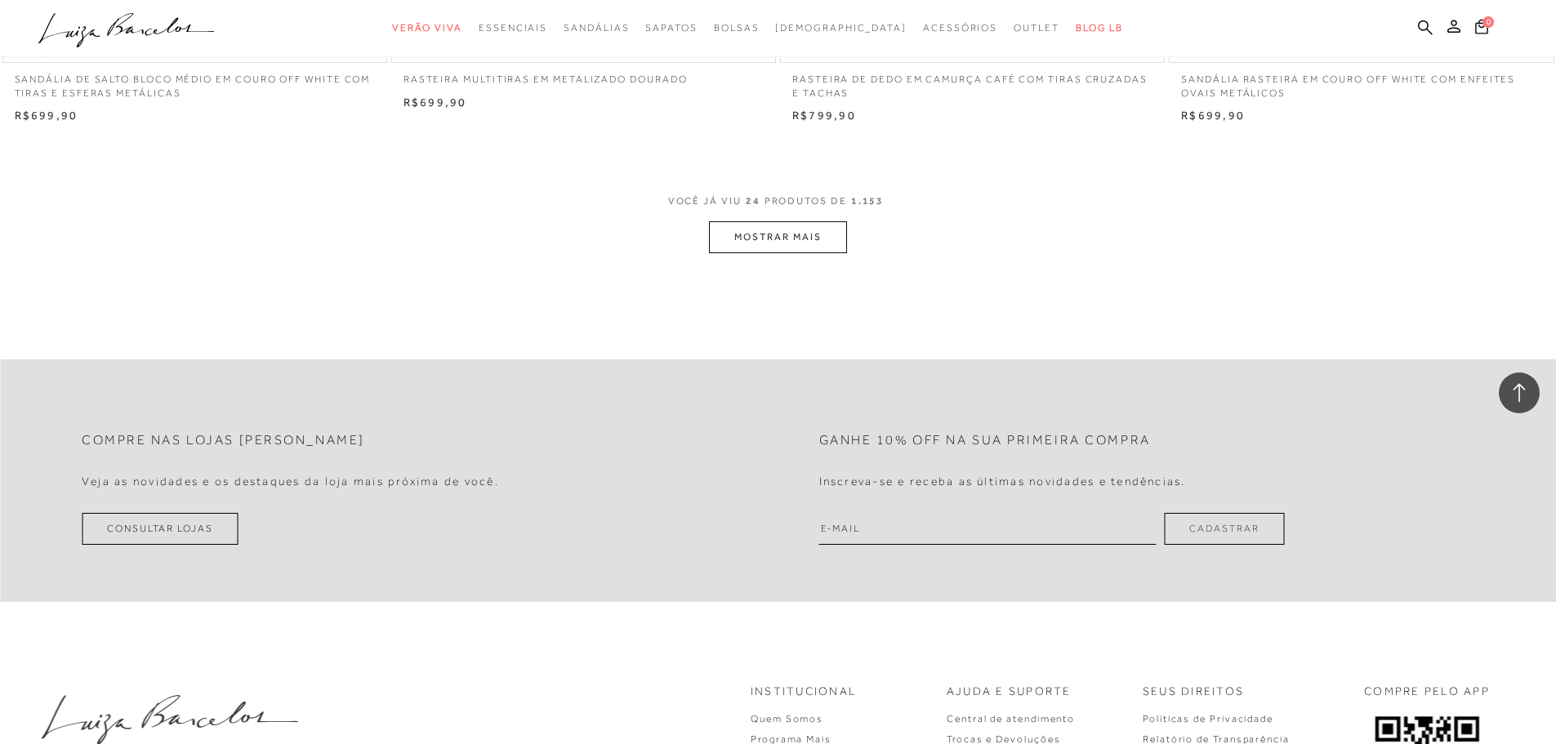
scroll to position [4085, 0]
click at [779, 244] on button "MOSTRAR MAIS" at bounding box center [777, 236] width 137 height 32
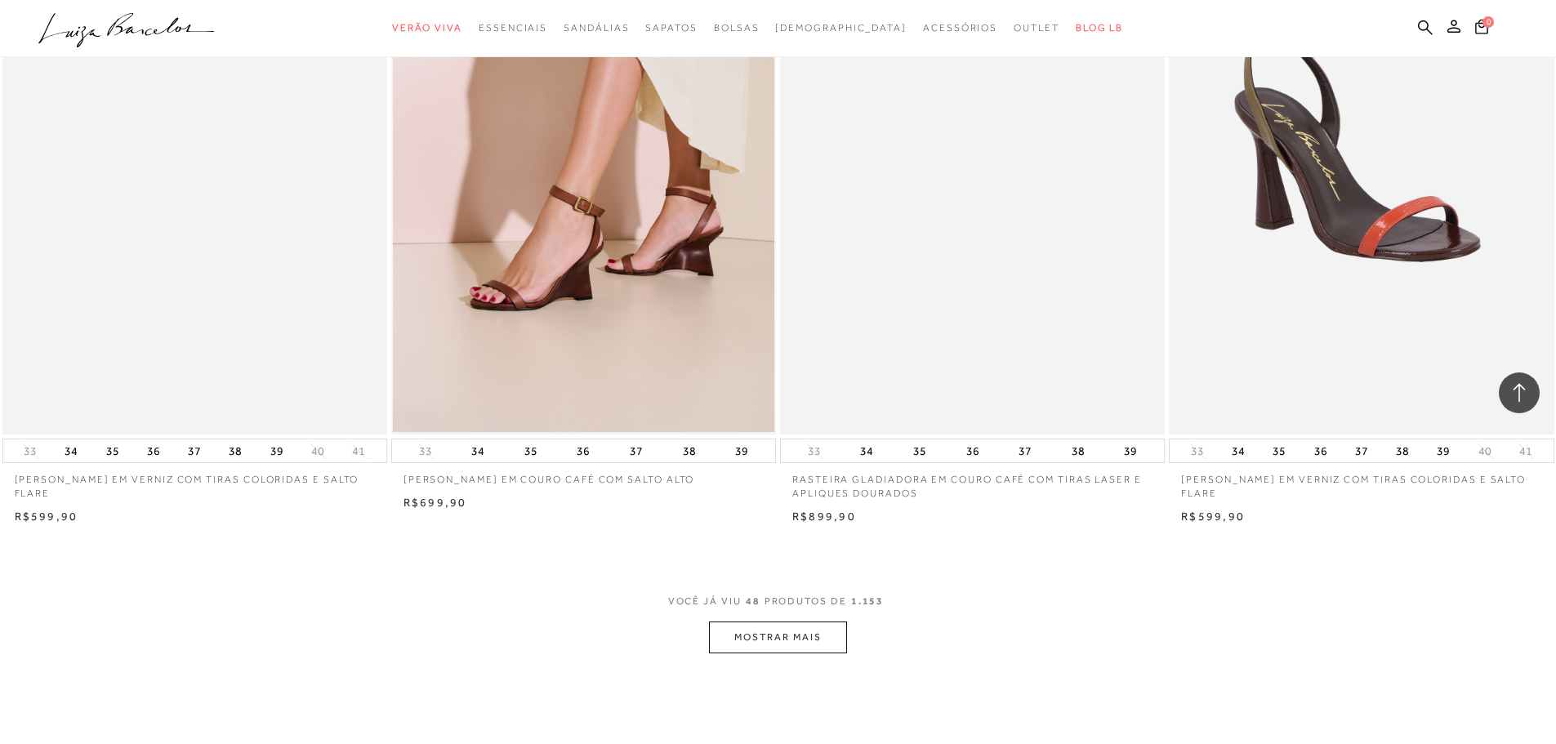
scroll to position [8087, 0]
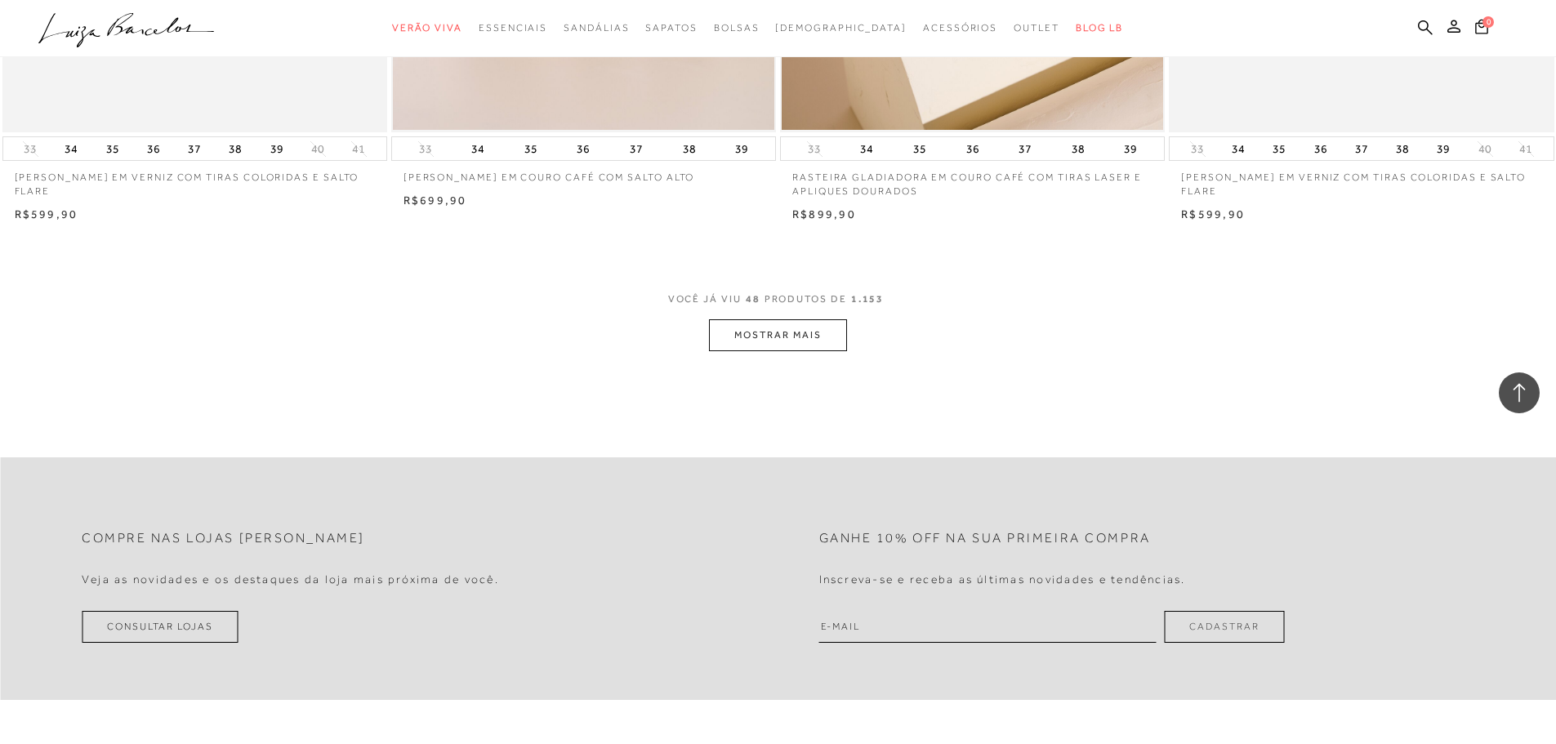
click at [810, 332] on button "MOSTRAR MAIS" at bounding box center [777, 335] width 137 height 32
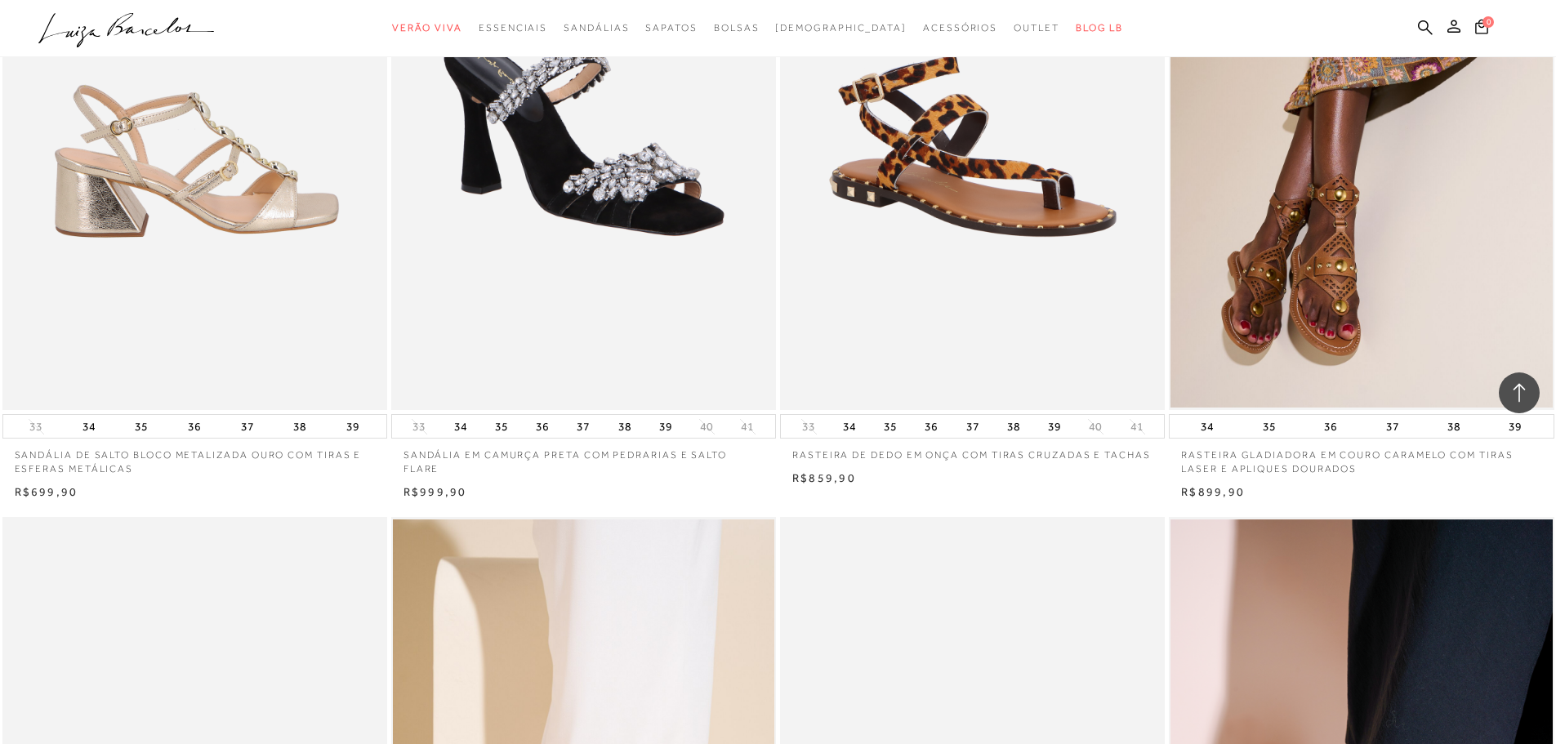
scroll to position [8496, 0]
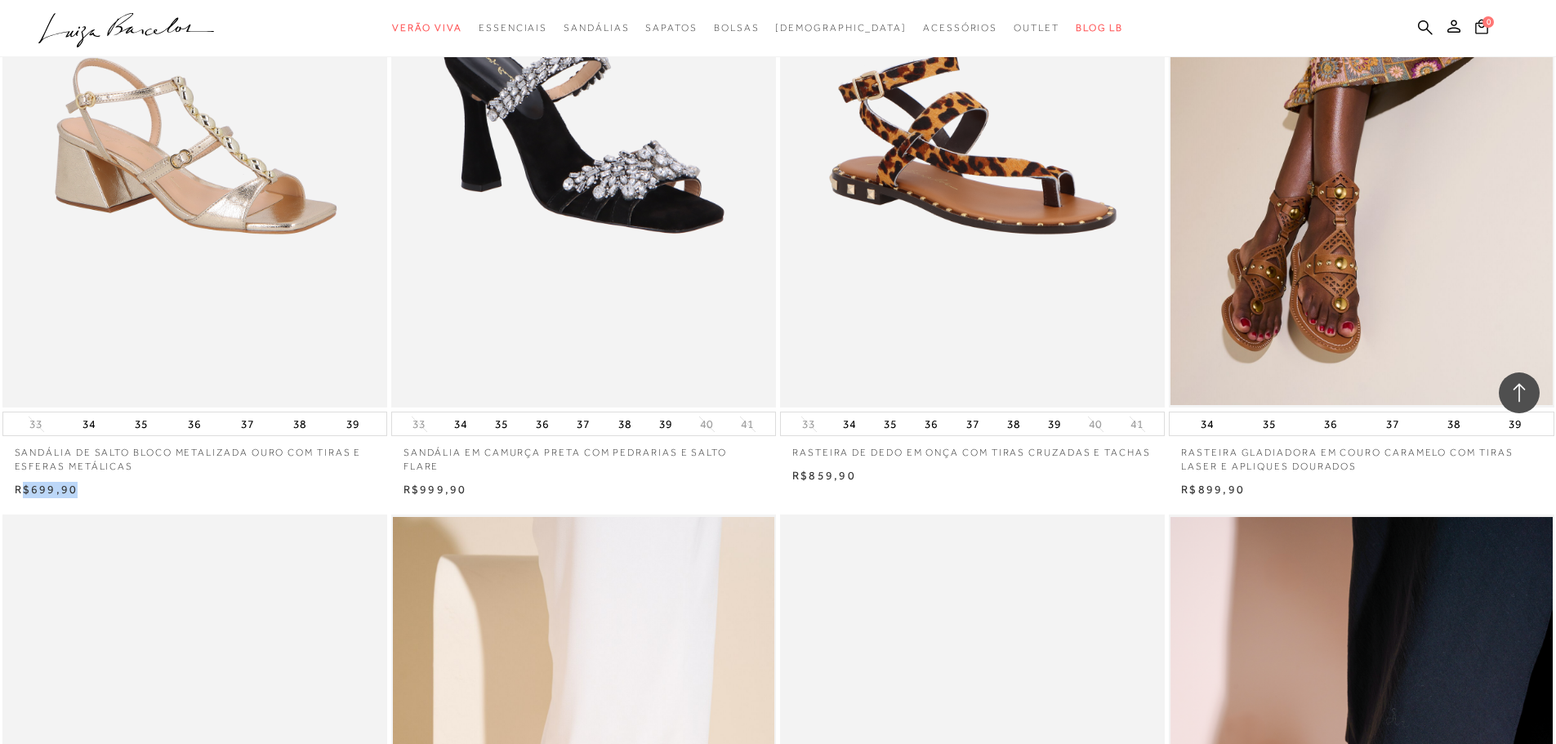
drag, startPoint x: 114, startPoint y: 496, endPoint x: 23, endPoint y: 488, distance: 91.9
click at [23, 488] on div "R$699,90" at bounding box center [194, 490] width 385 height 16
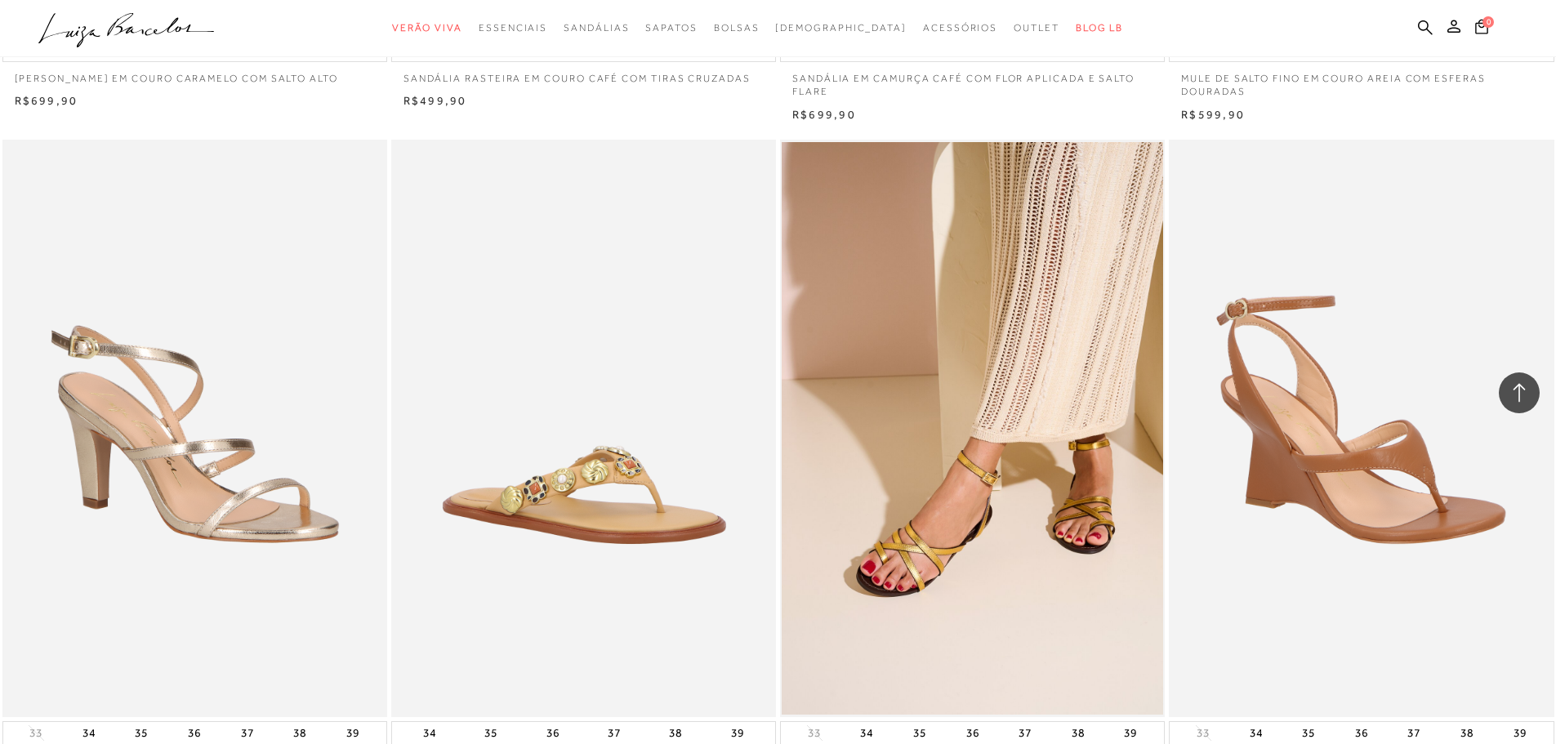
scroll to position [11845, 0]
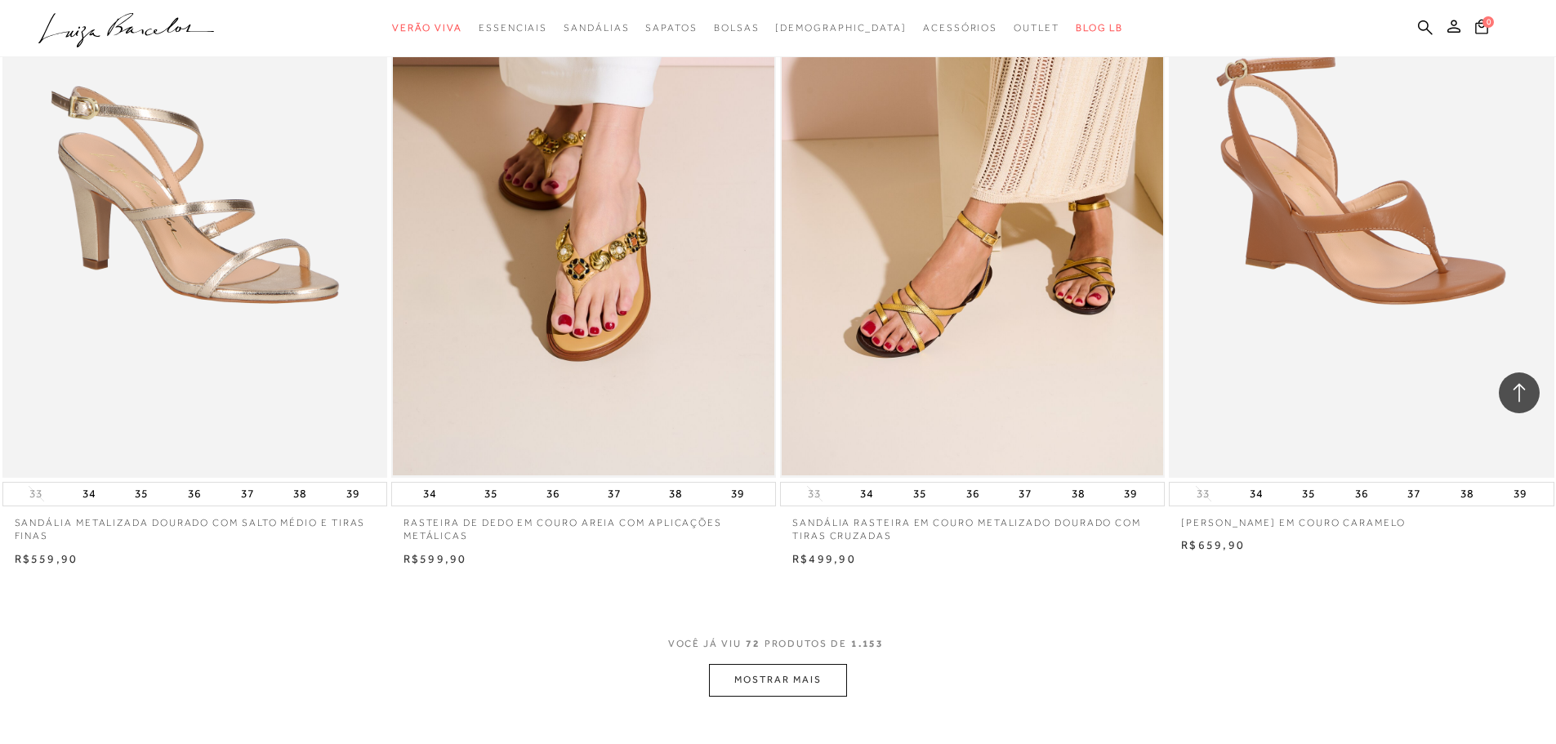
click at [739, 675] on button "MOSTRAR MAIS" at bounding box center [777, 680] width 137 height 32
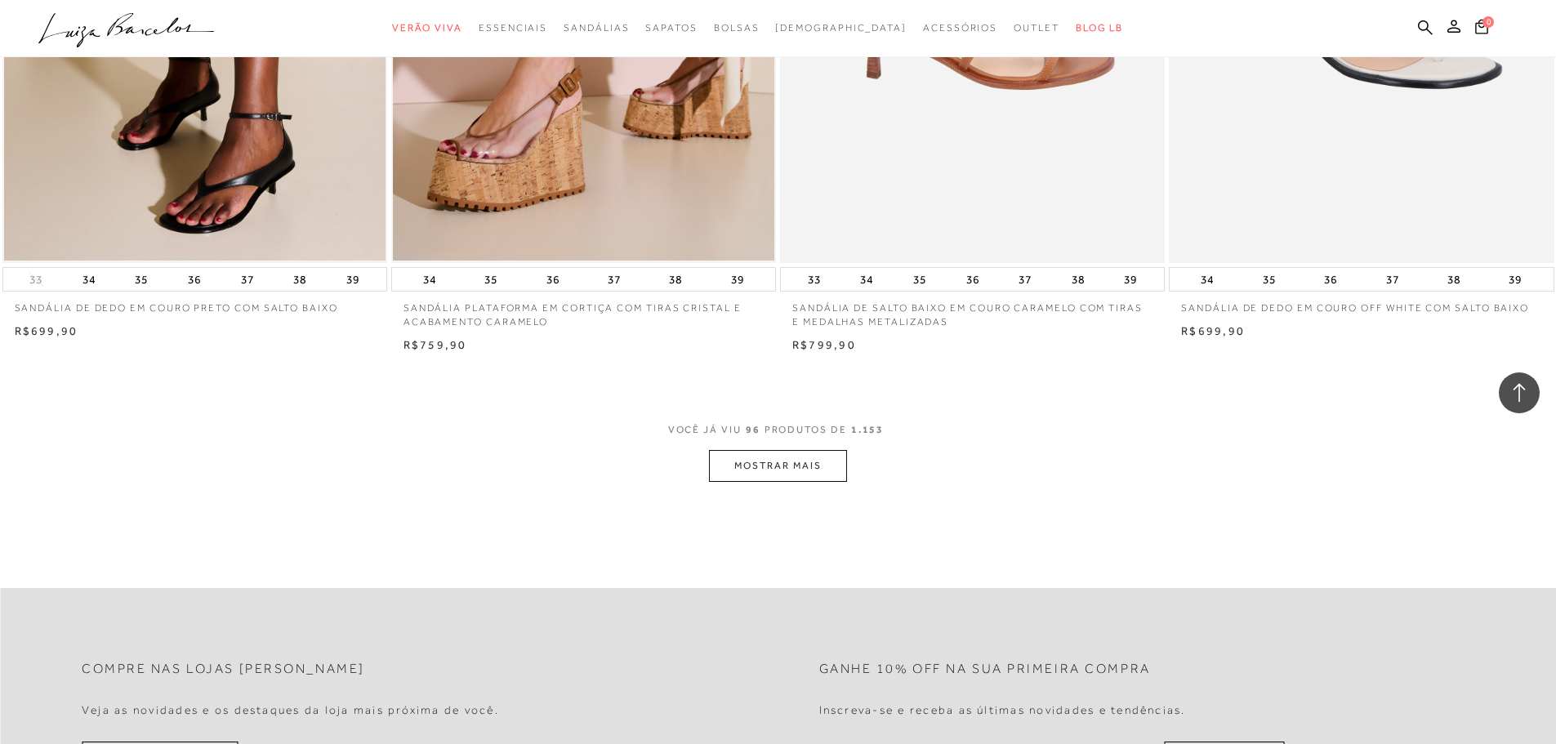
scroll to position [16175, 0]
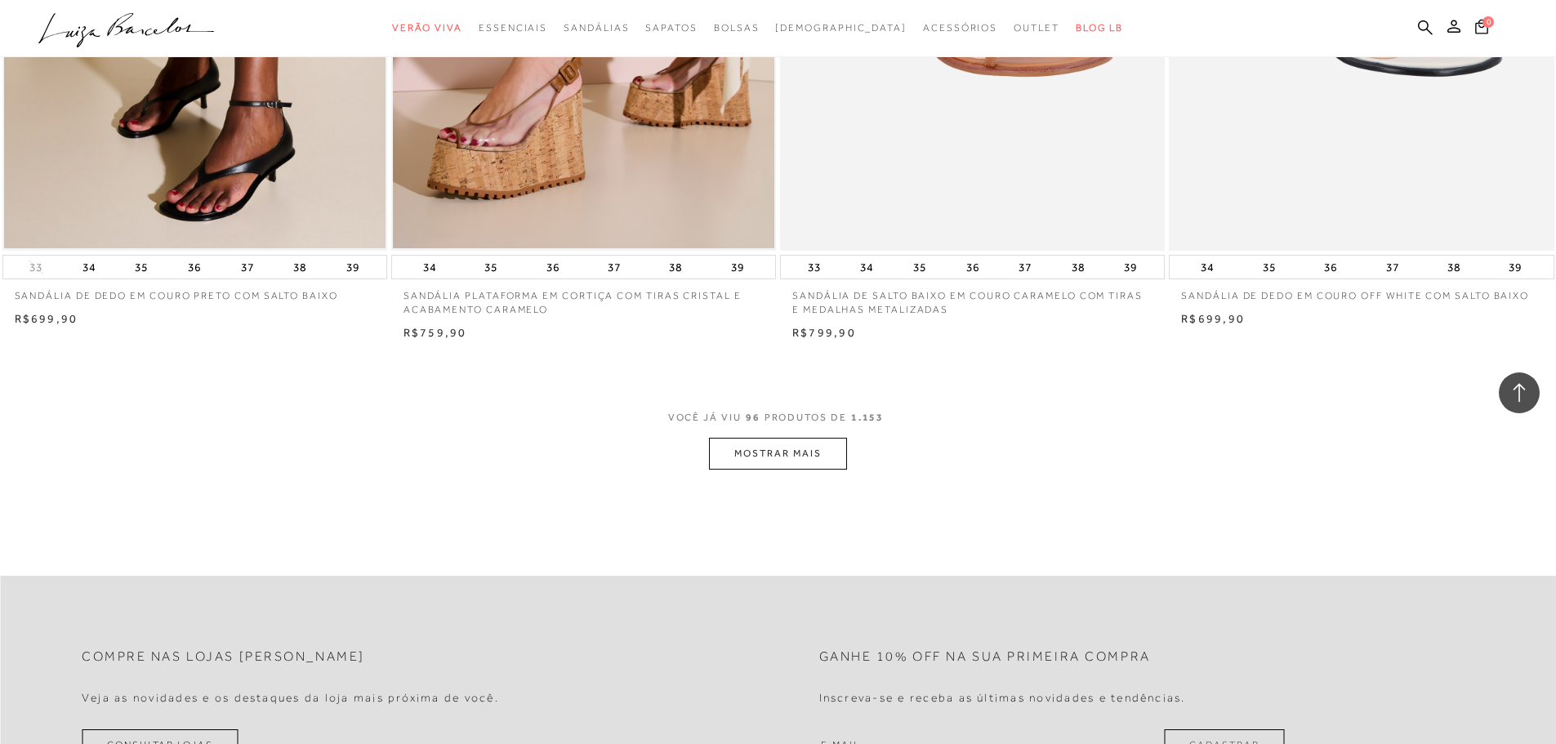
click at [745, 446] on button "MOSTRAR MAIS" at bounding box center [777, 454] width 137 height 32
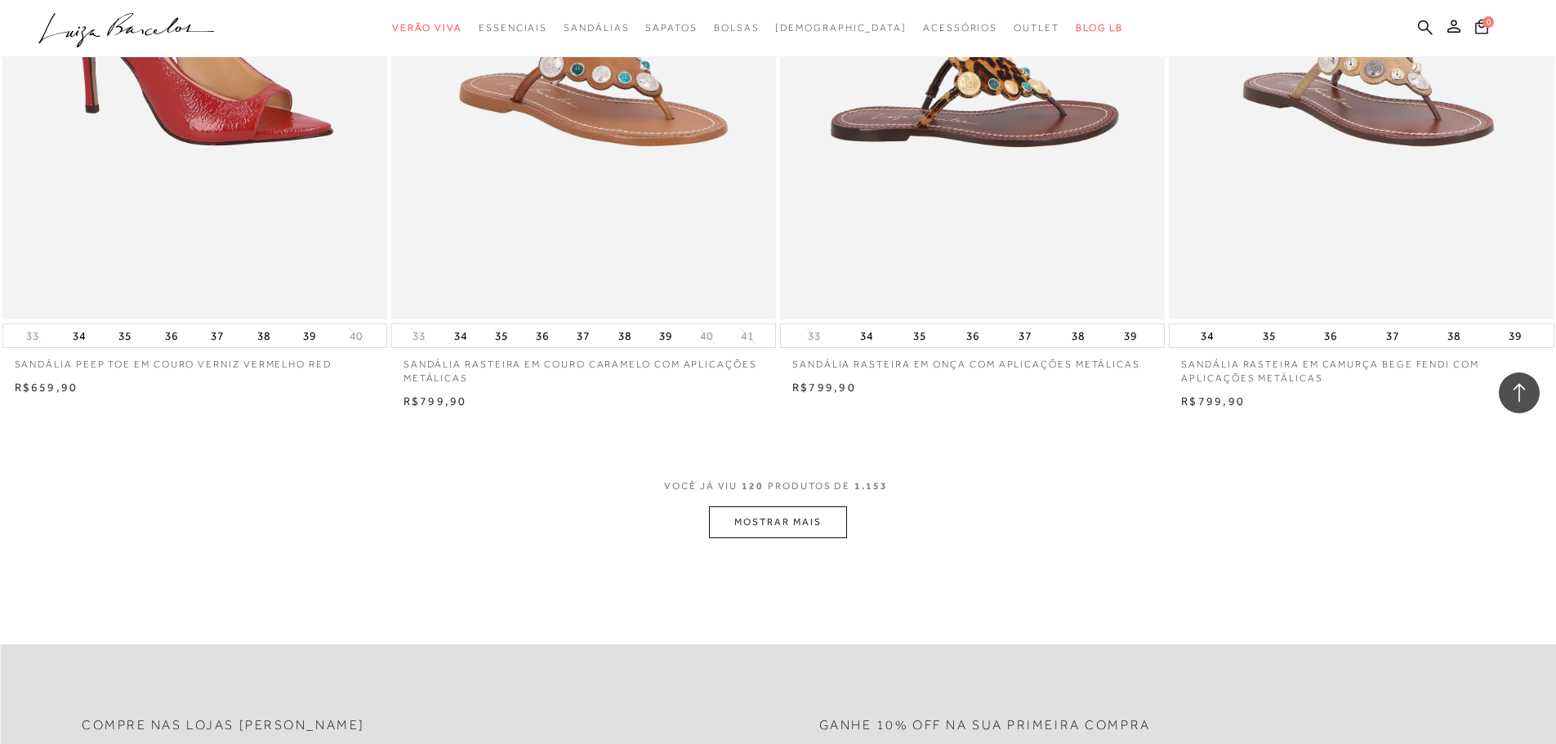
scroll to position [20423, 0]
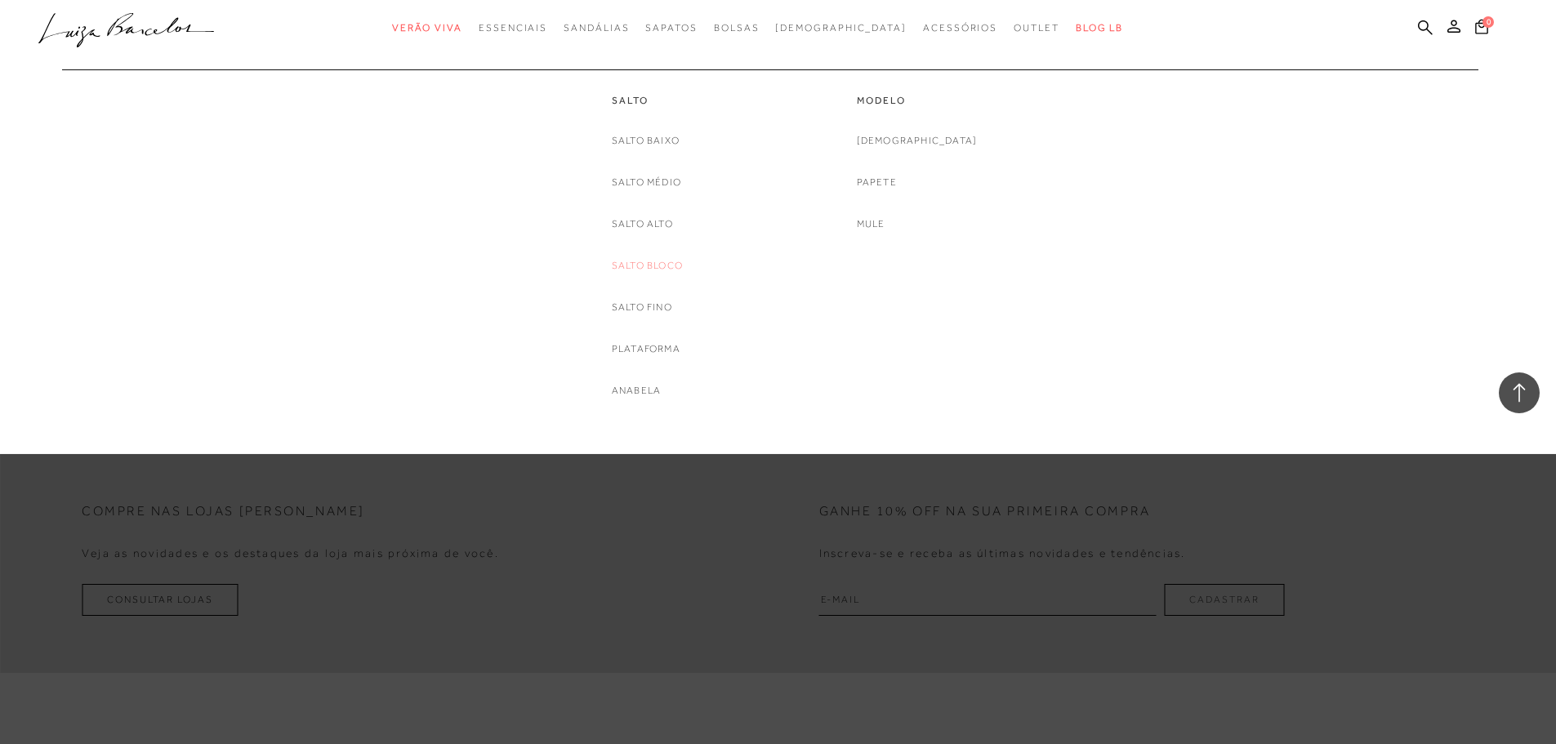
click at [645, 263] on link "Salto Bloco" at bounding box center [647, 265] width 71 height 17
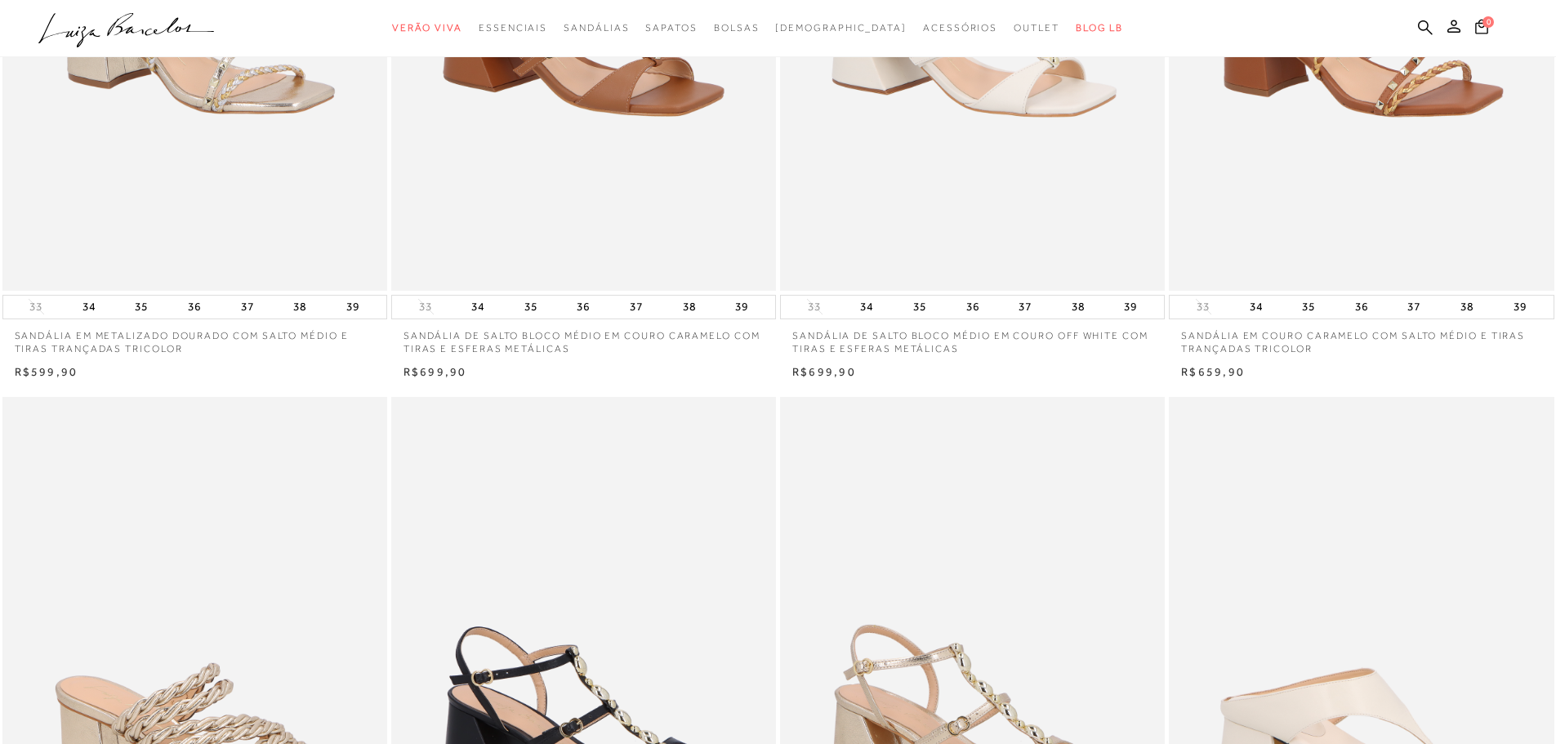
scroll to position [408, 0]
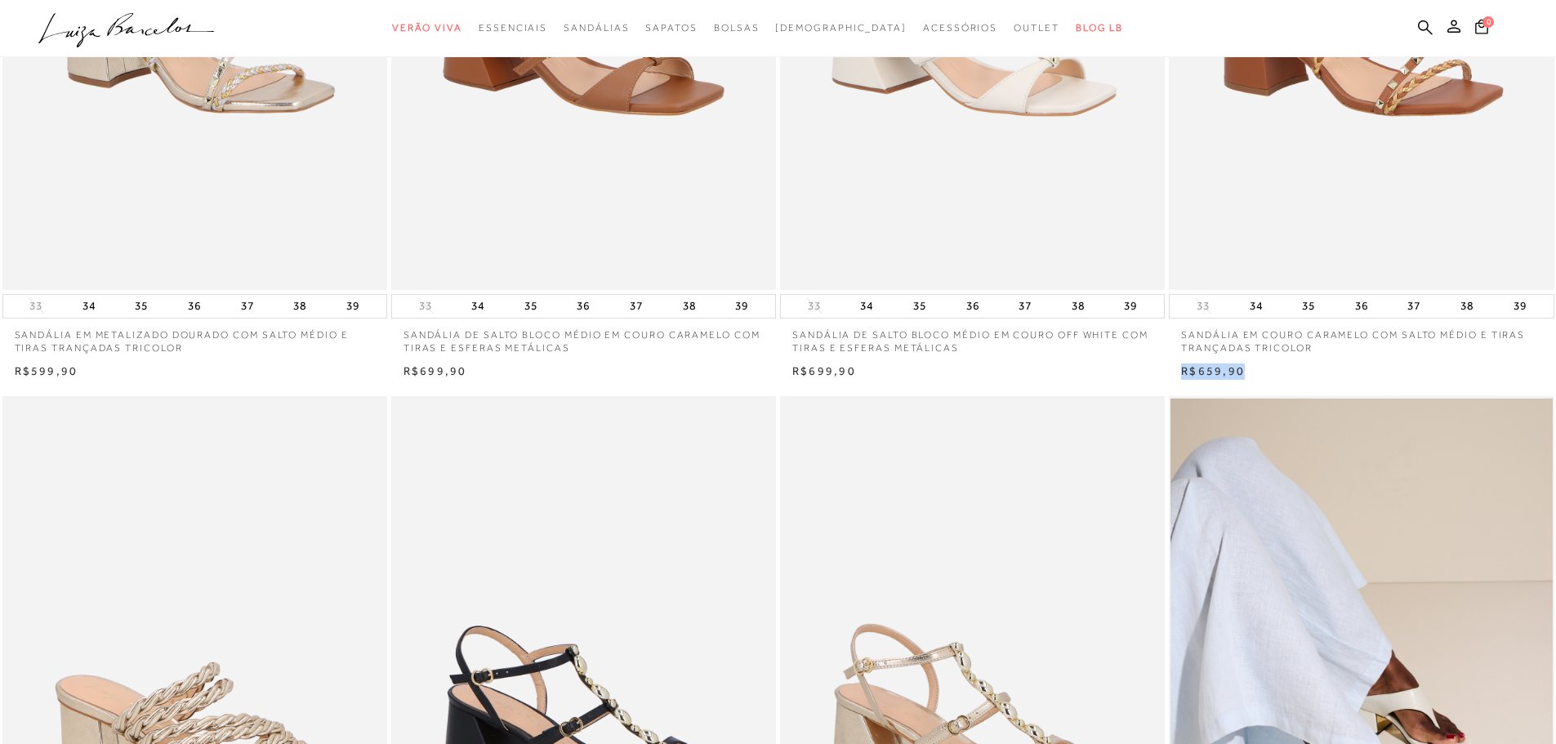
drag, startPoint x: 1297, startPoint y: 376, endPoint x: 1175, endPoint y: 376, distance: 122.5
click at [1175, 376] on div "R$659,90" at bounding box center [1361, 372] width 385 height 16
copy span "R$659,90"
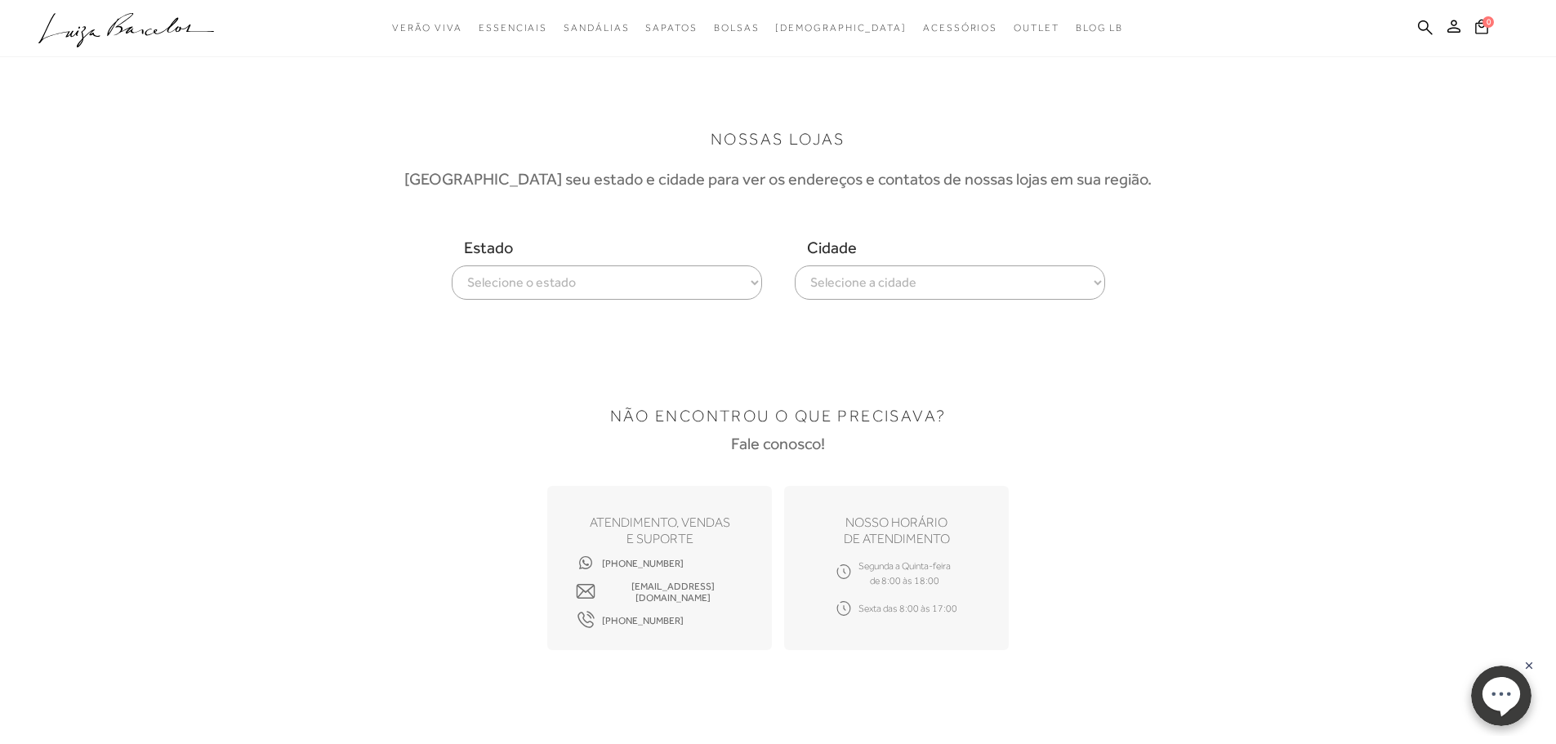
select select
click at [452, 265] on select "Selecione o estado Alagoas Amazonas Bahia Ceará Distrito Federal Espírito Santo…" at bounding box center [607, 282] width 310 height 34
click at [945, 285] on select "Selecione a cidade ver todas Araguaína Palmas" at bounding box center [950, 282] width 310 height 34
select select "Palmas"
click at [795, 265] on select "Selecione a cidade ver todas Araguaína Palmas" at bounding box center [950, 282] width 310 height 34
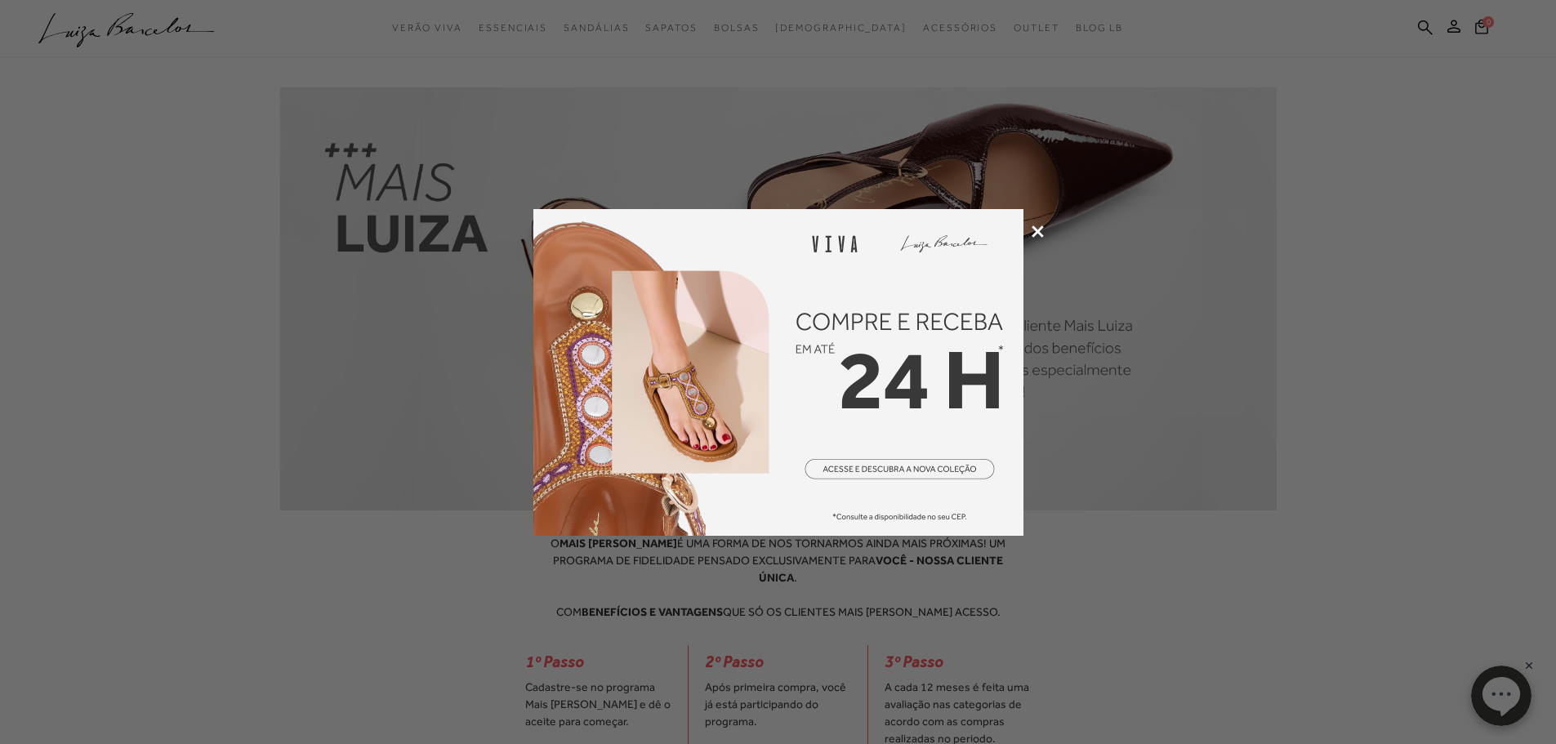
click at [1049, 232] on div at bounding box center [778, 372] width 1556 height 744
click at [1042, 231] on icon at bounding box center [1038, 231] width 12 height 12
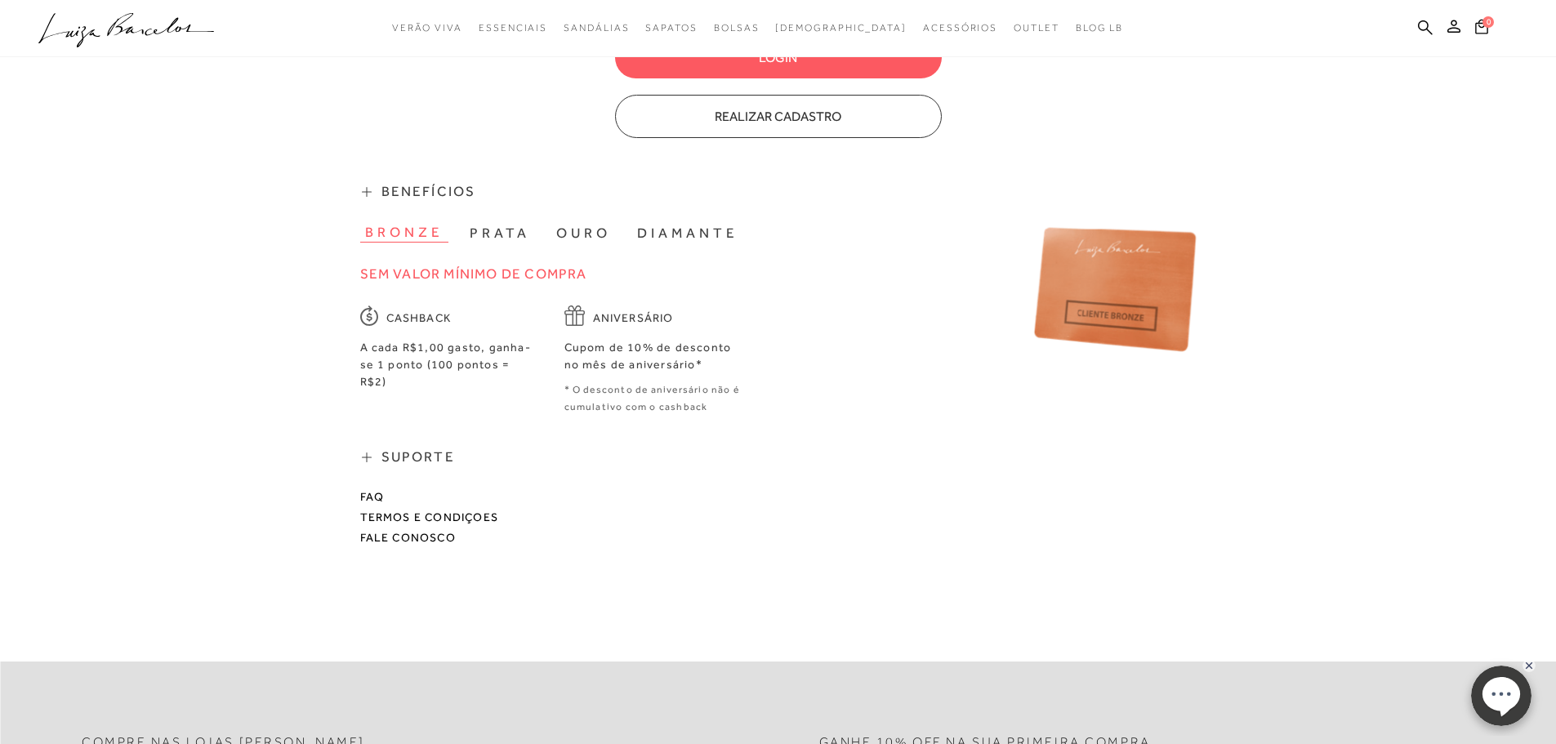
scroll to position [817, 0]
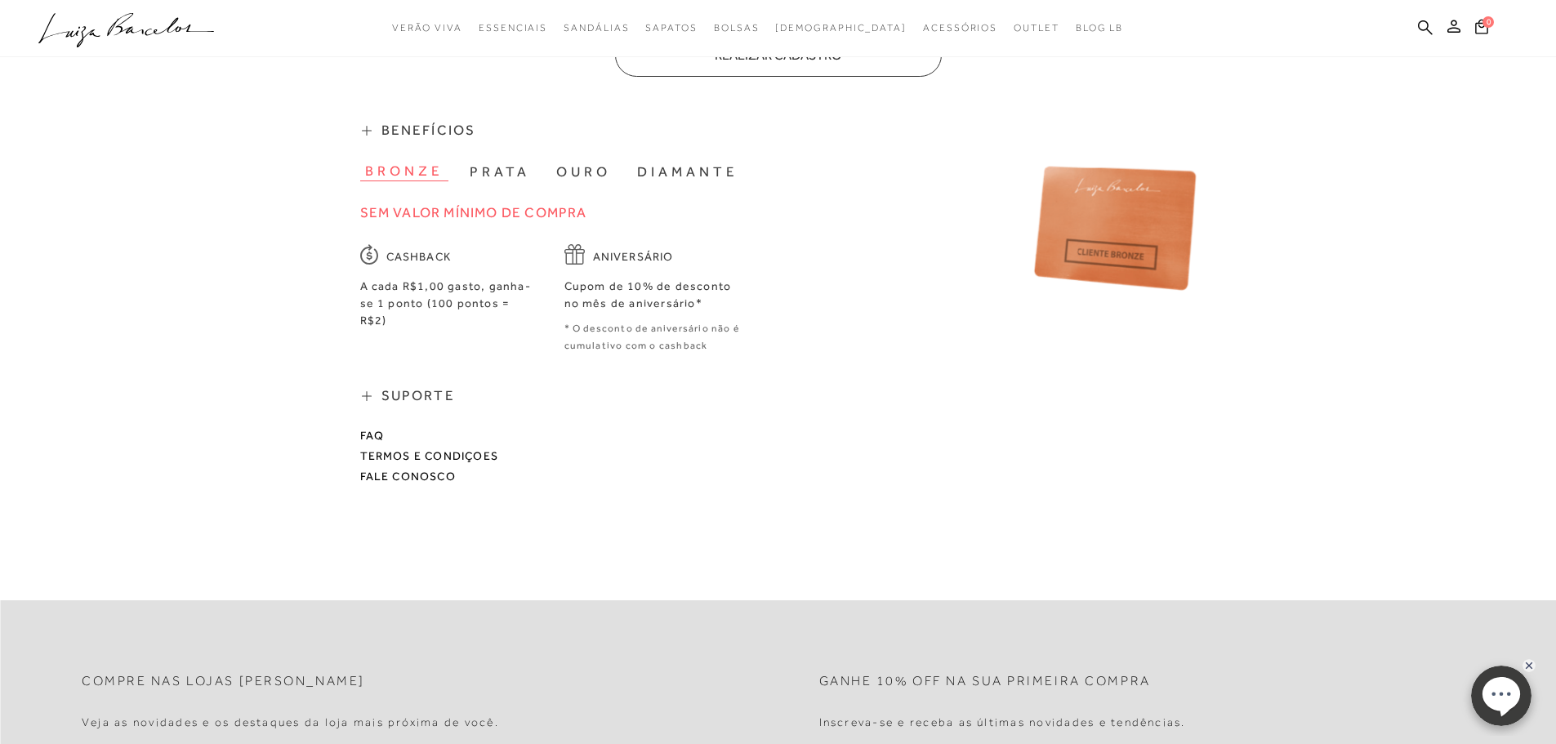
click at [489, 163] on button "prata" at bounding box center [500, 172] width 70 height 19
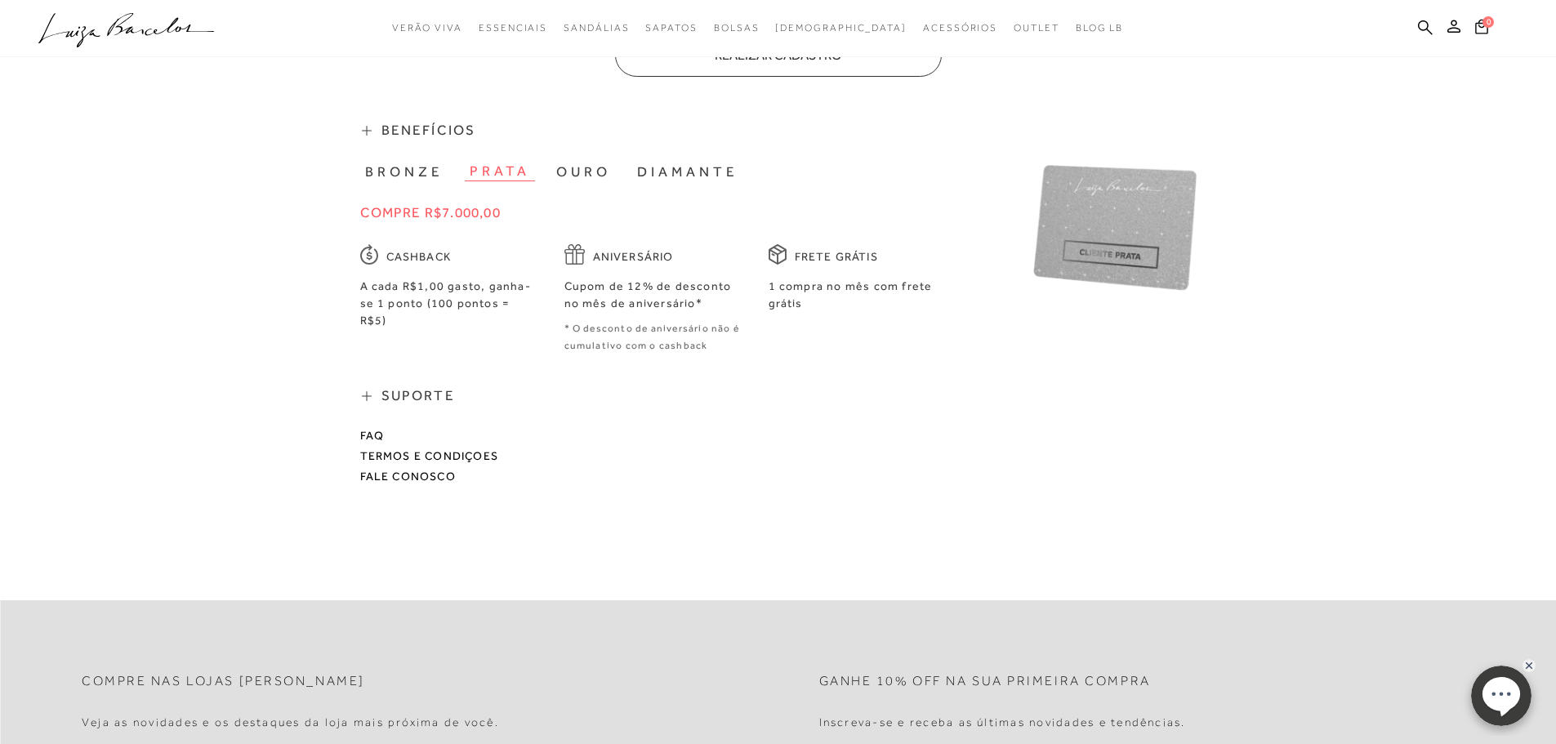
click at [408, 163] on button "bronze" at bounding box center [404, 172] width 88 height 19
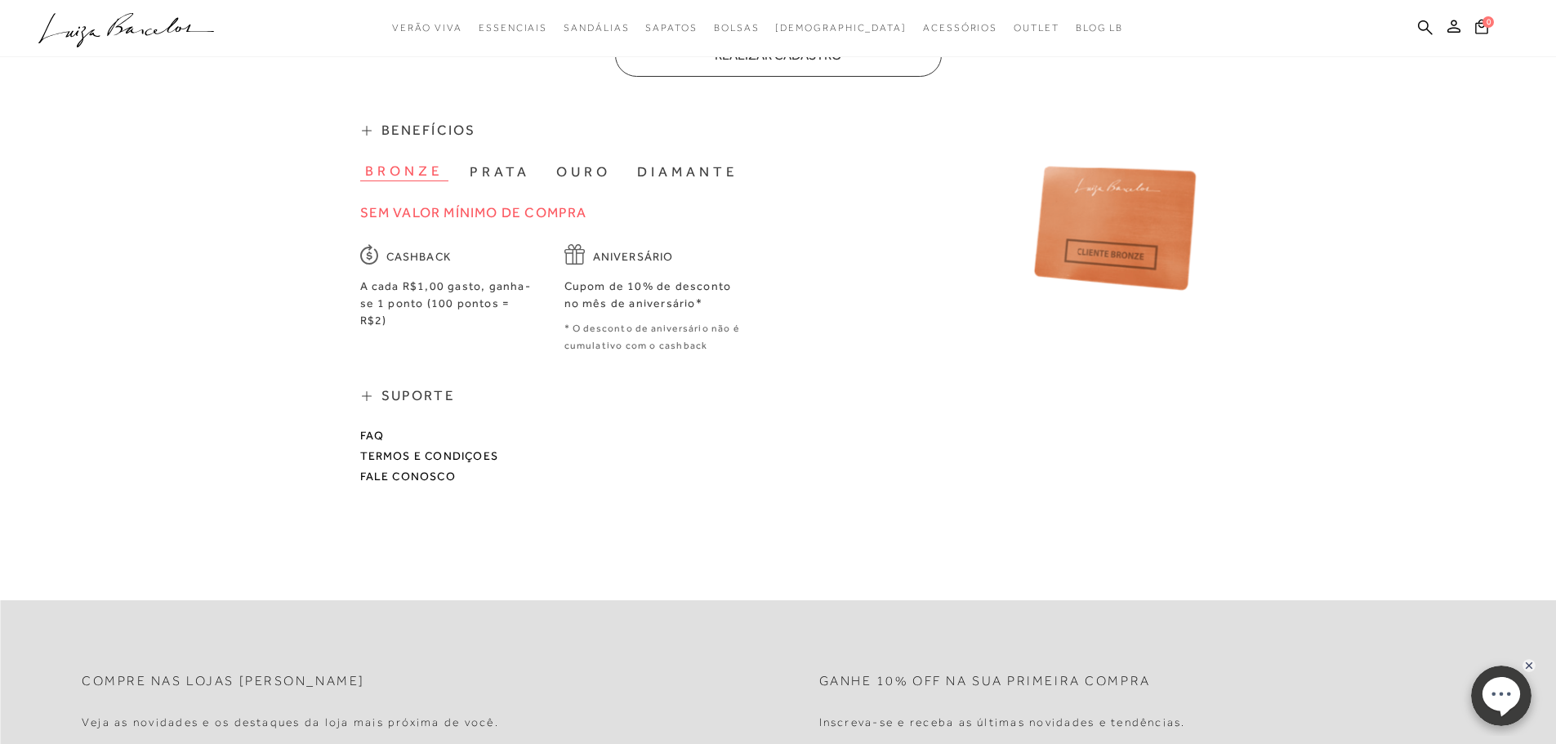
click at [498, 163] on button "prata" at bounding box center [500, 172] width 70 height 19
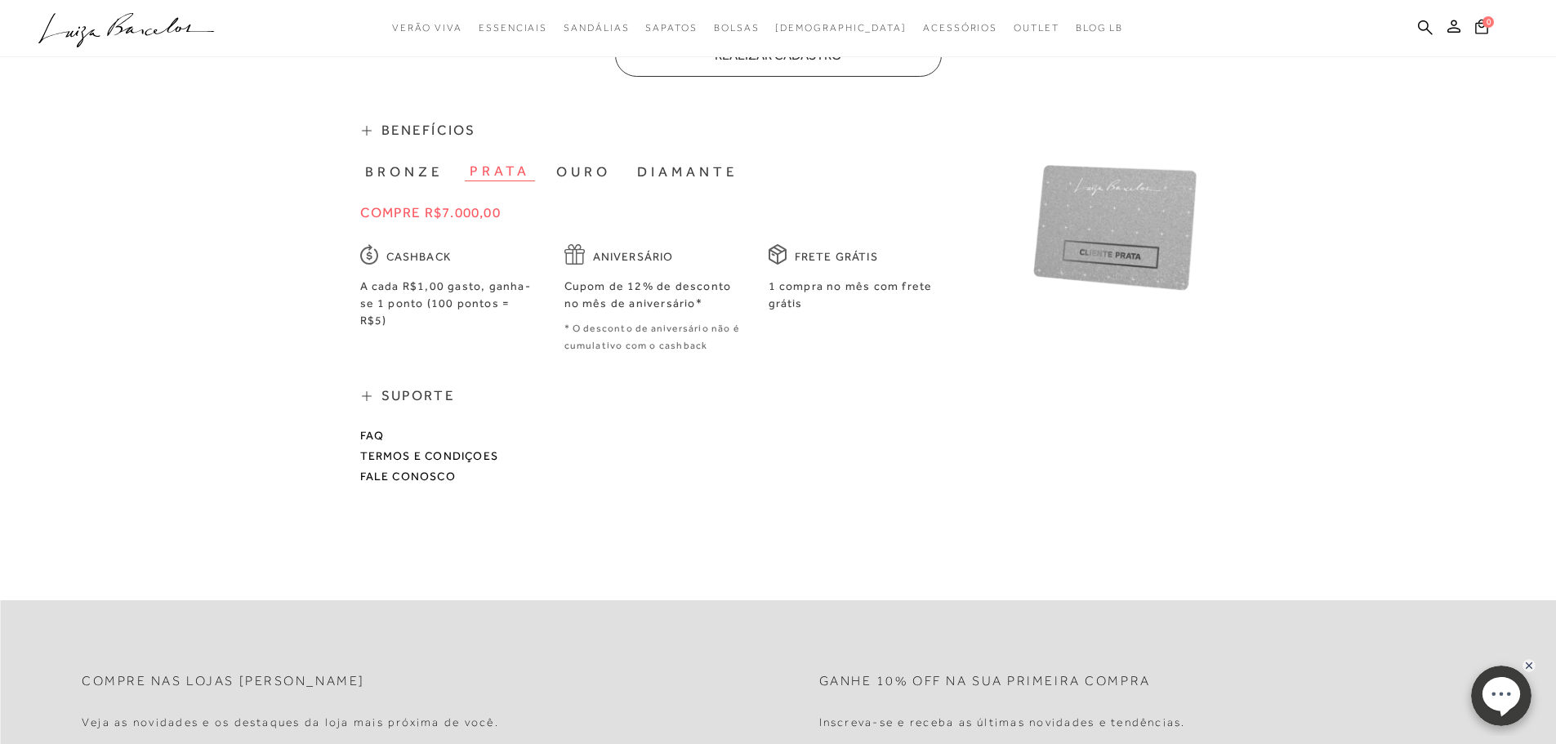
click at [572, 163] on button "ouro" at bounding box center [583, 172] width 65 height 19
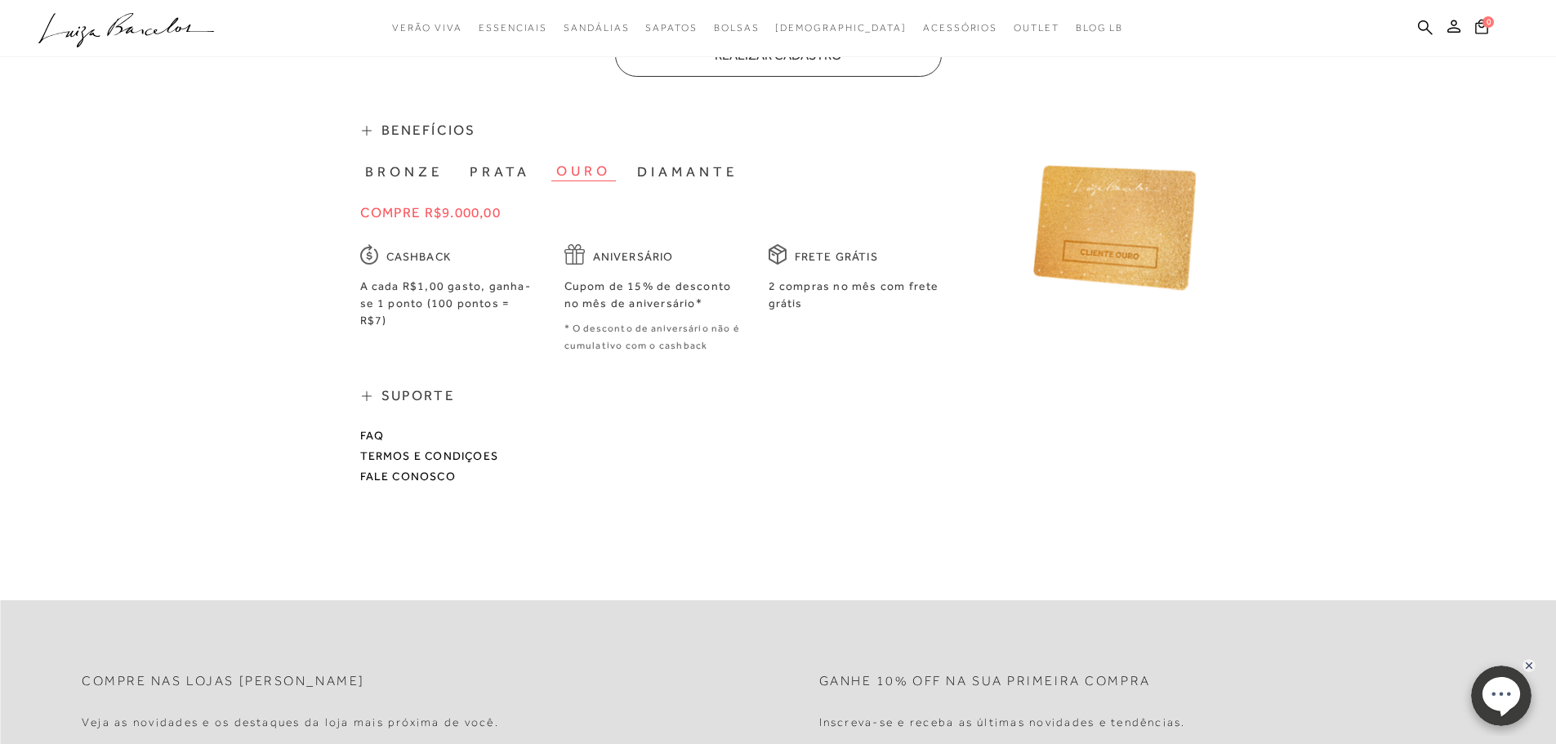
click at [672, 163] on button "diamante" at bounding box center [687, 172] width 111 height 19
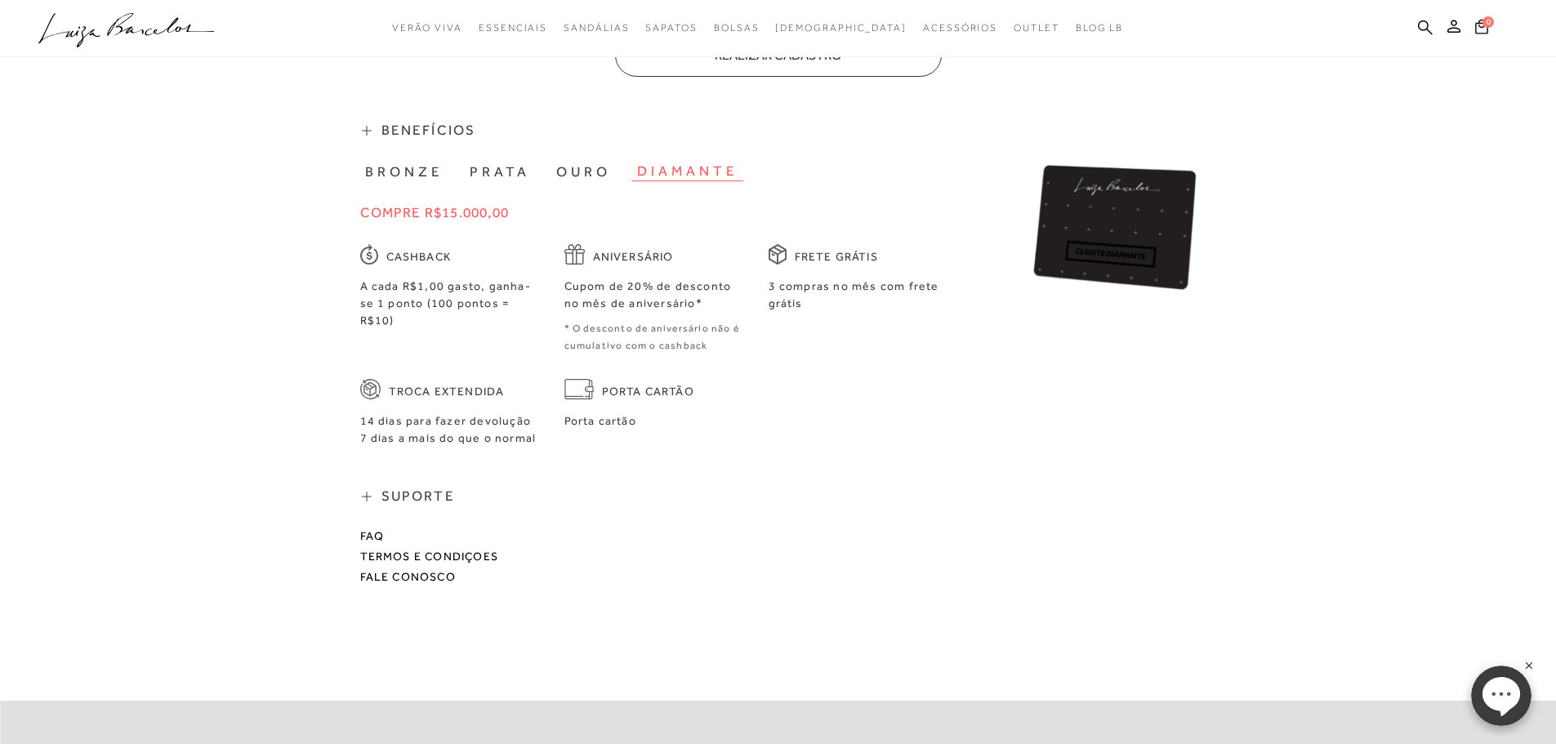
click at [419, 488] on span "SUPORTE" at bounding box center [418, 496] width 74 height 17
click at [367, 492] on icon at bounding box center [367, 497] width 10 height 10
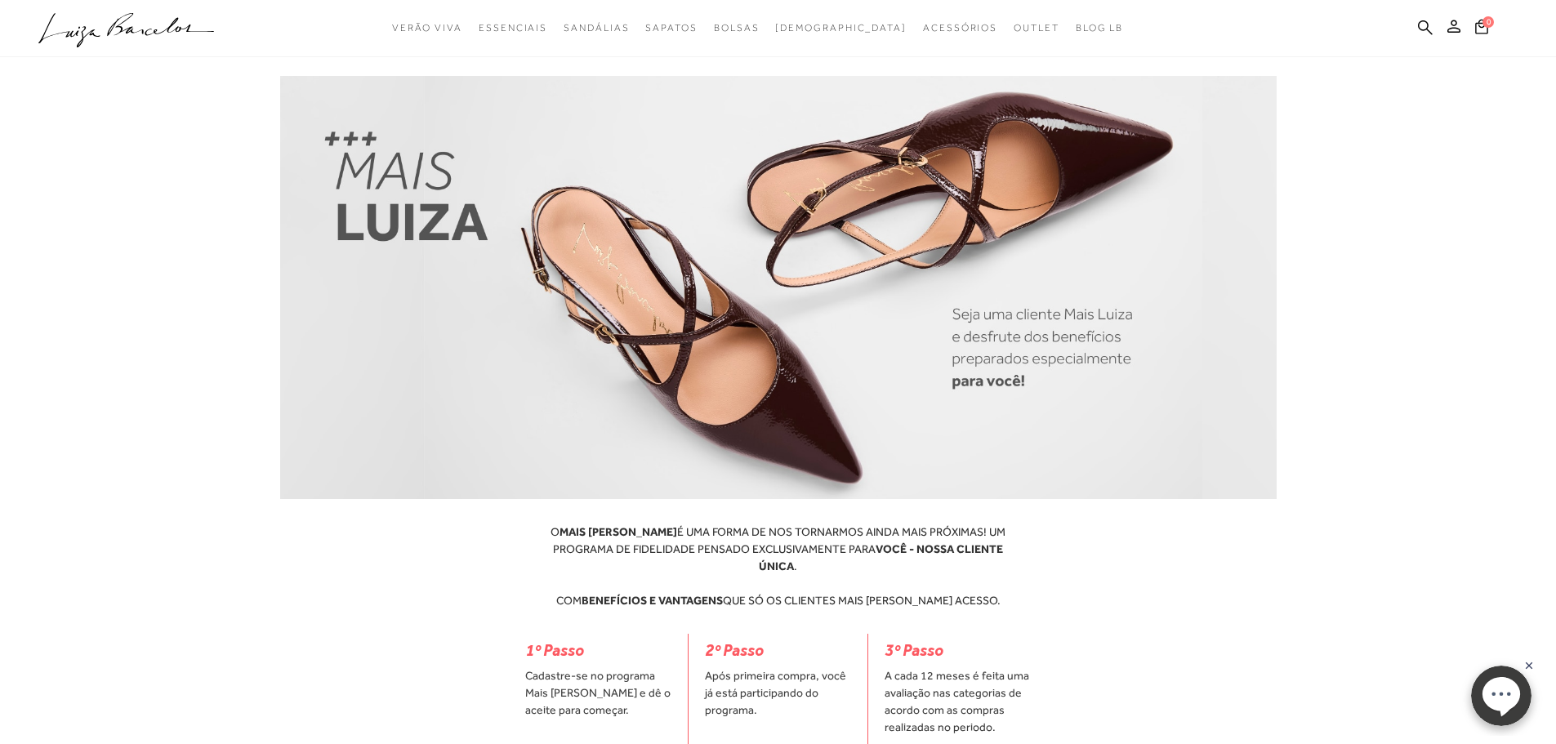
scroll to position [0, 0]
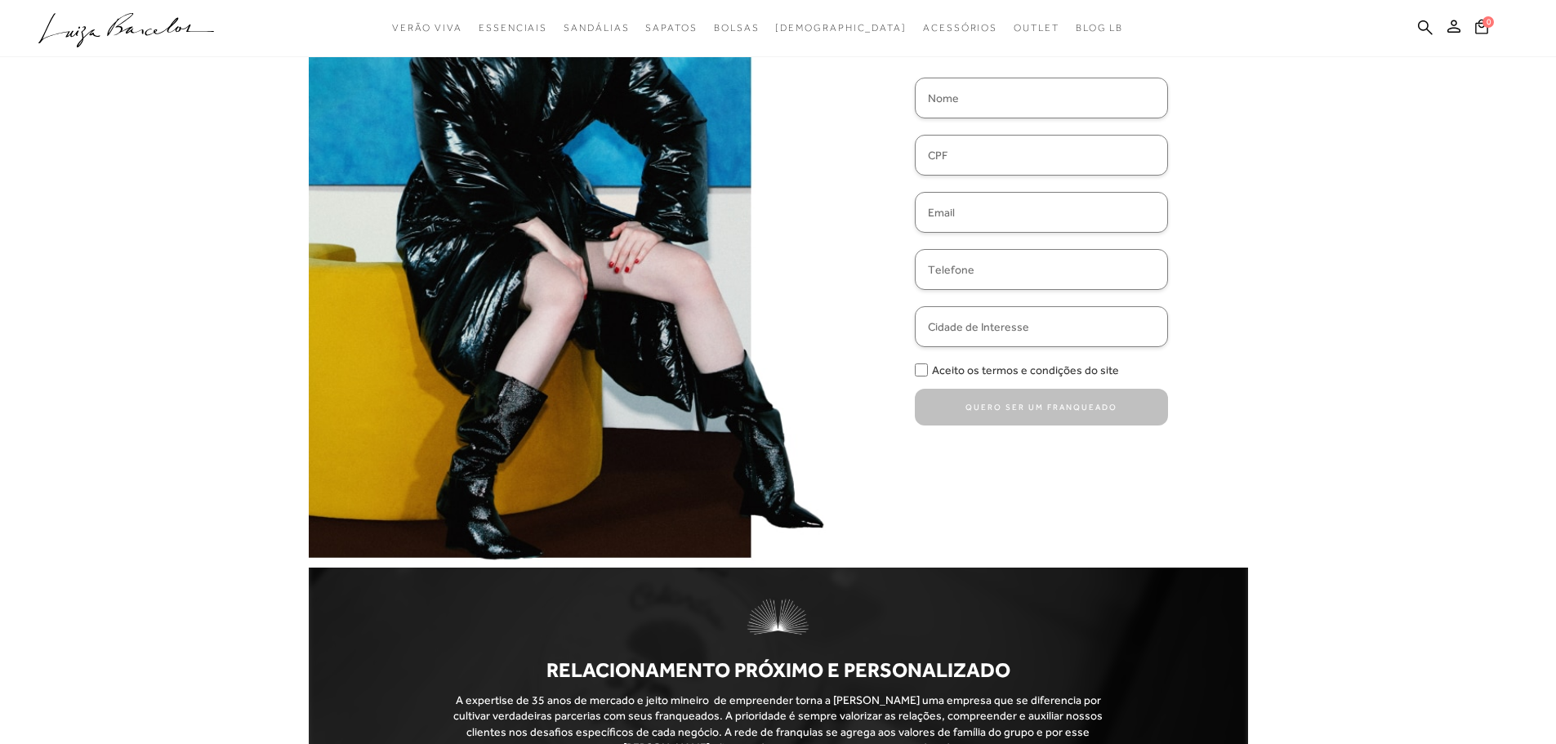
scroll to position [327, 0]
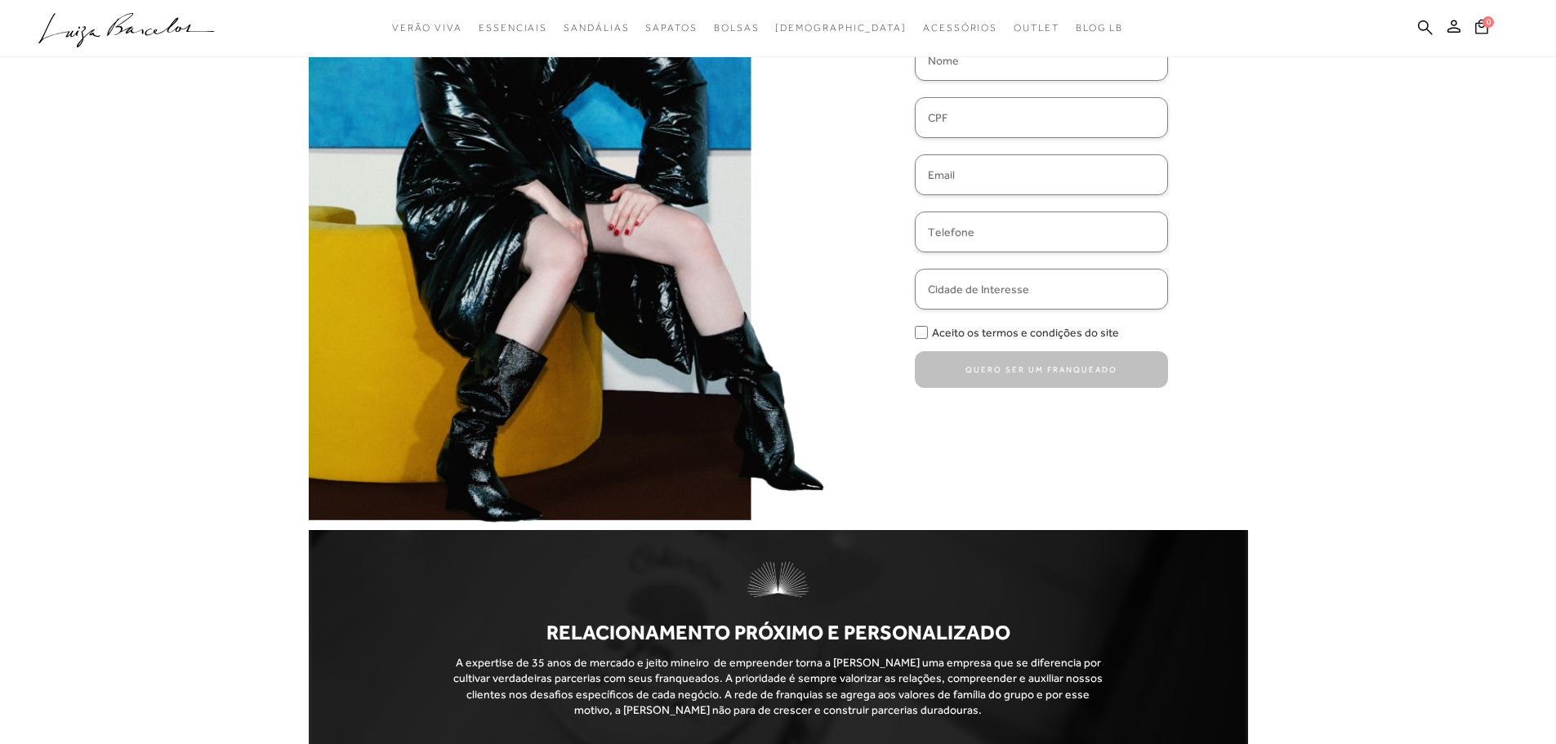
click at [980, 291] on input "cidade de interesse" at bounding box center [1041, 289] width 253 height 41
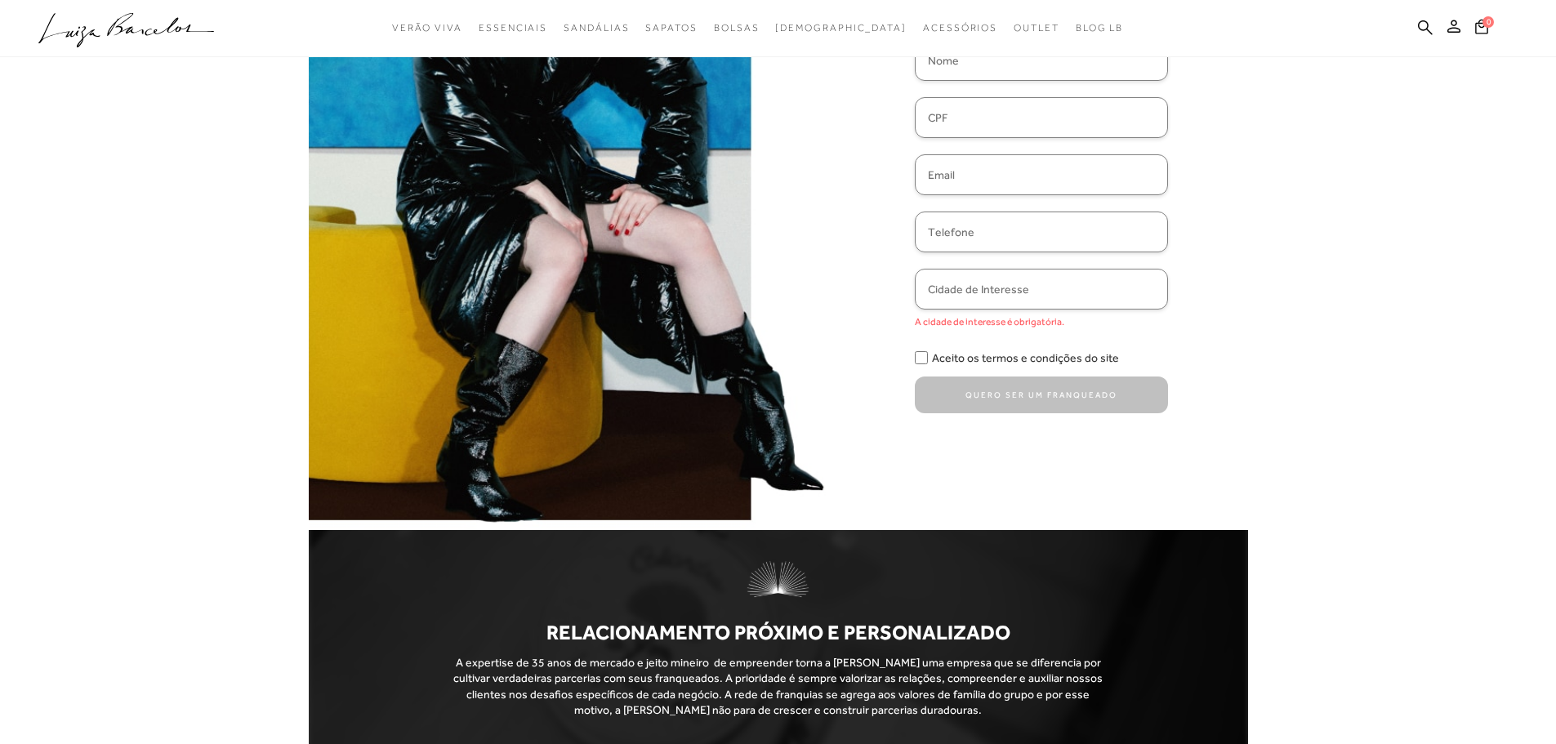
click at [832, 237] on img at bounding box center [572, 183] width 526 height 693
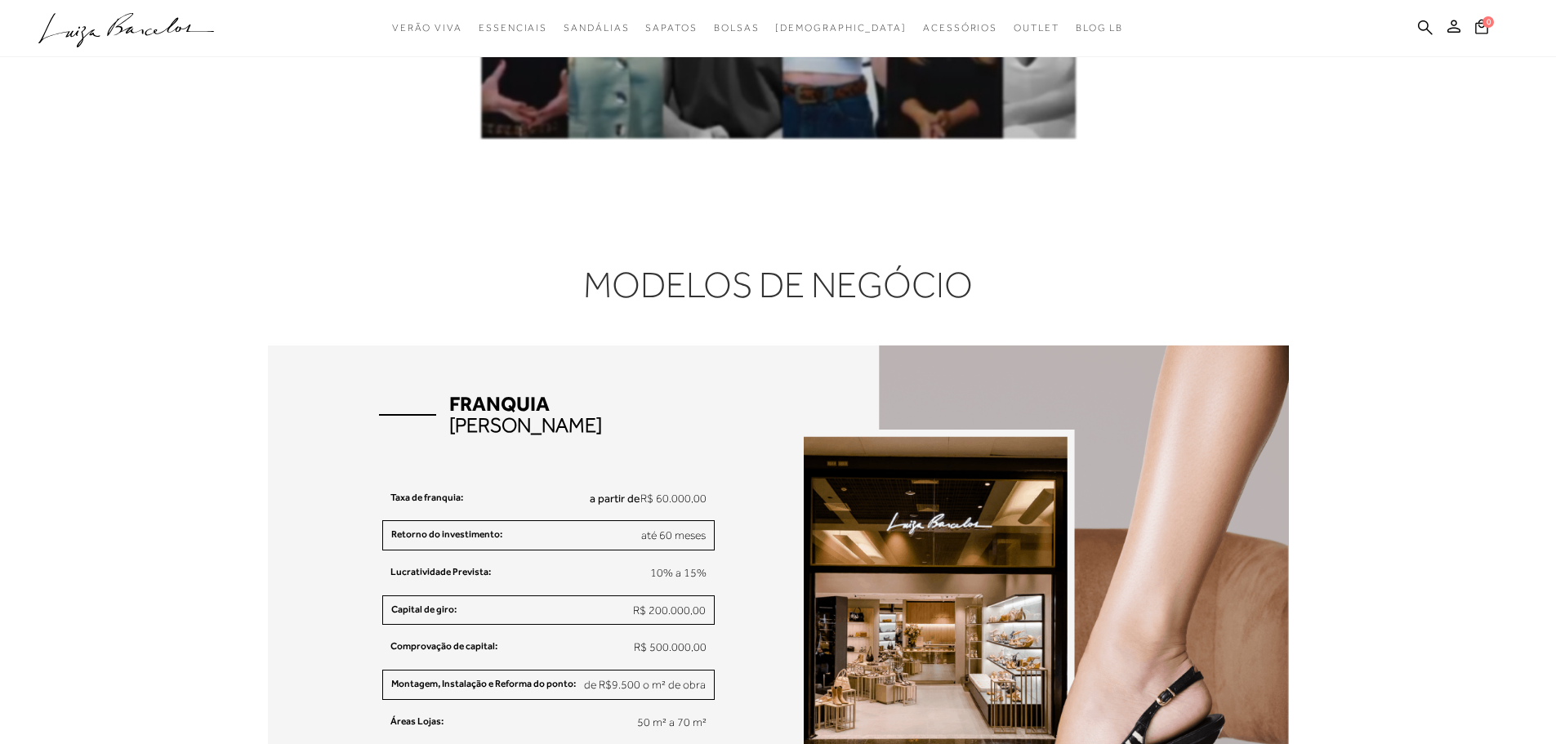
scroll to position [6617, 0]
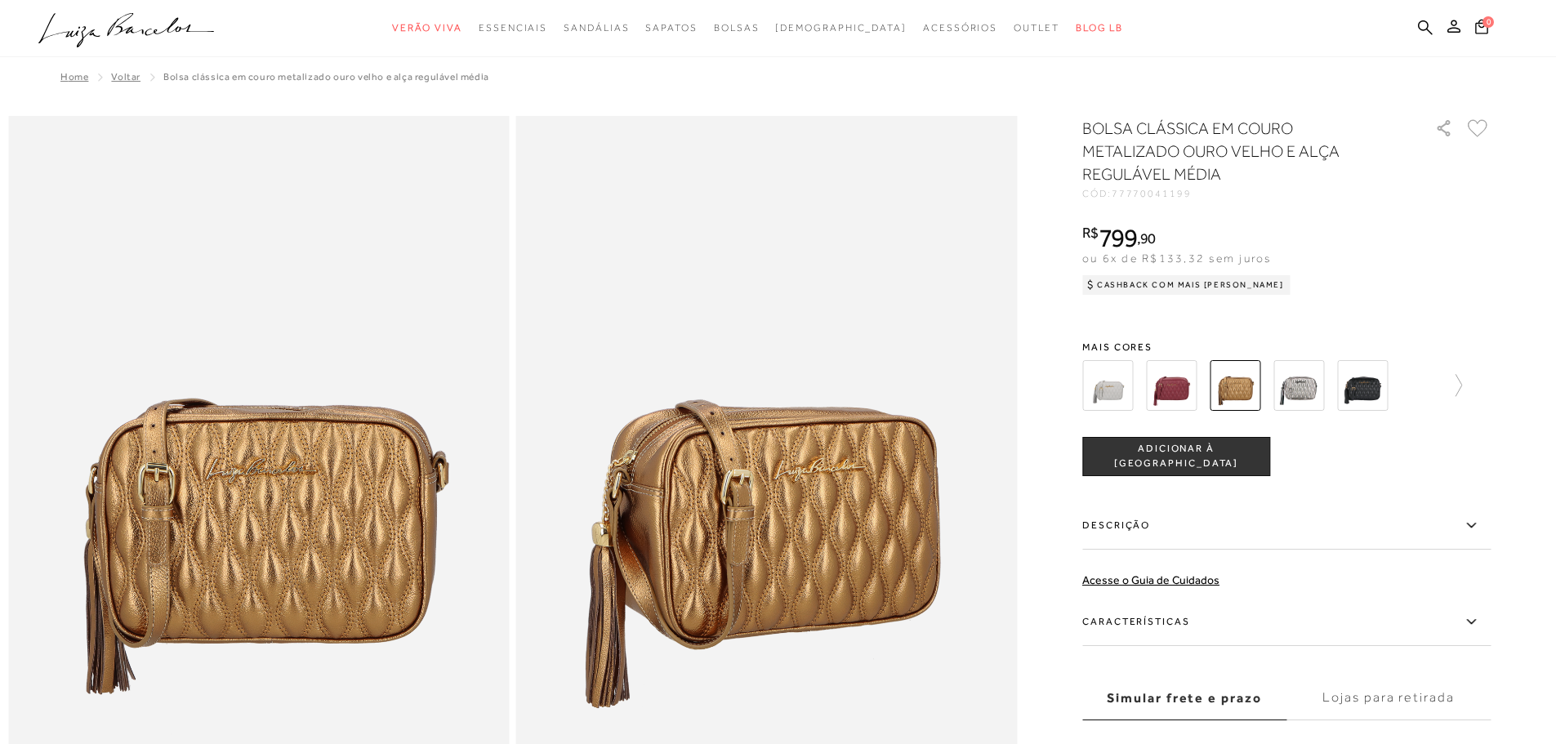
click at [1416, 21] on ul ".a{fill-rule:evenodd;} Verão Viva Em alta Favoritos das Influenciadoras Apostas…" at bounding box center [765, 28] width 1455 height 30
click at [1423, 21] on icon at bounding box center [1425, 27] width 15 height 15
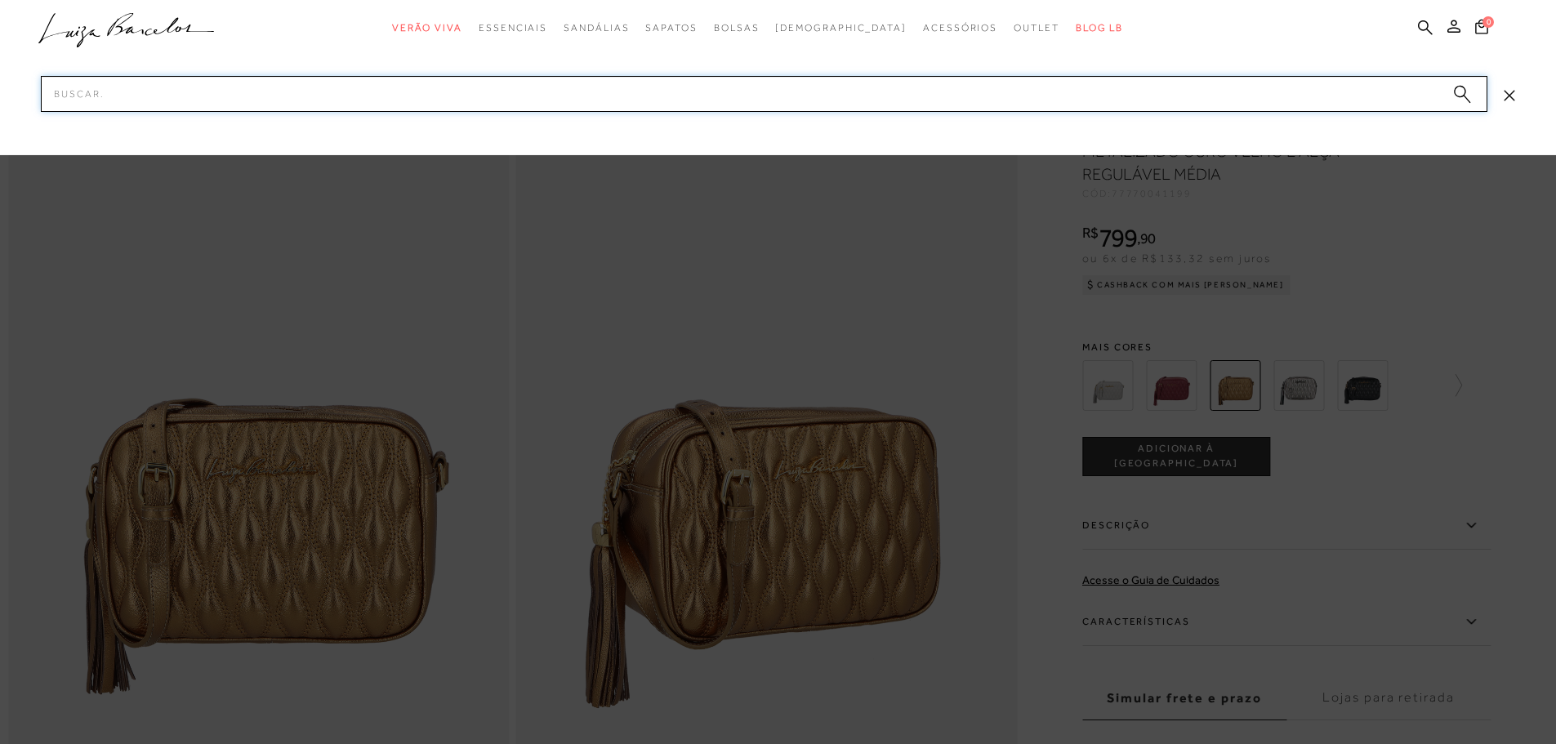
click at [553, 84] on input "Pesquisar" at bounding box center [764, 94] width 1447 height 36
type input "laço"
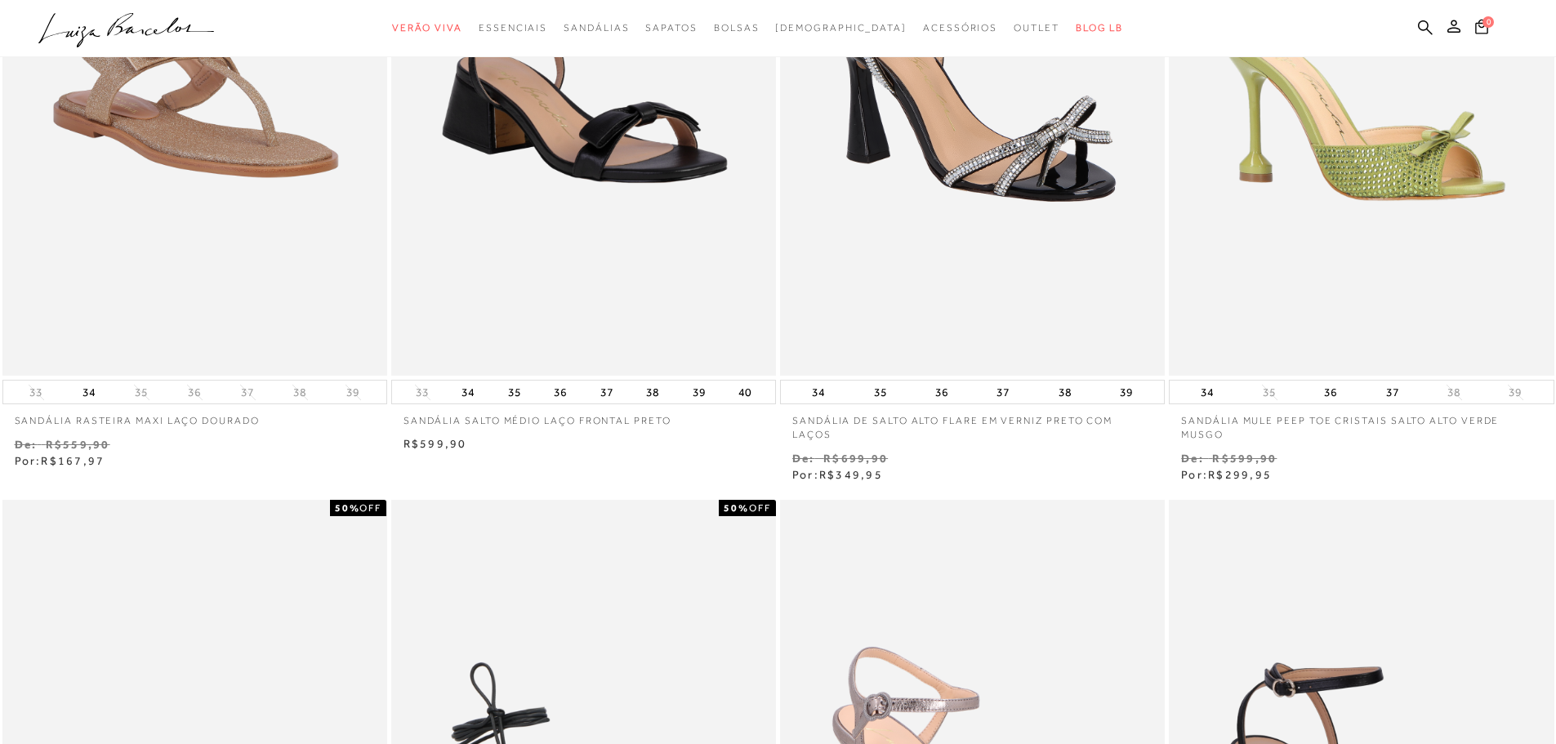
scroll to position [277, 0]
